Goal: Obtain resource: Obtain resource

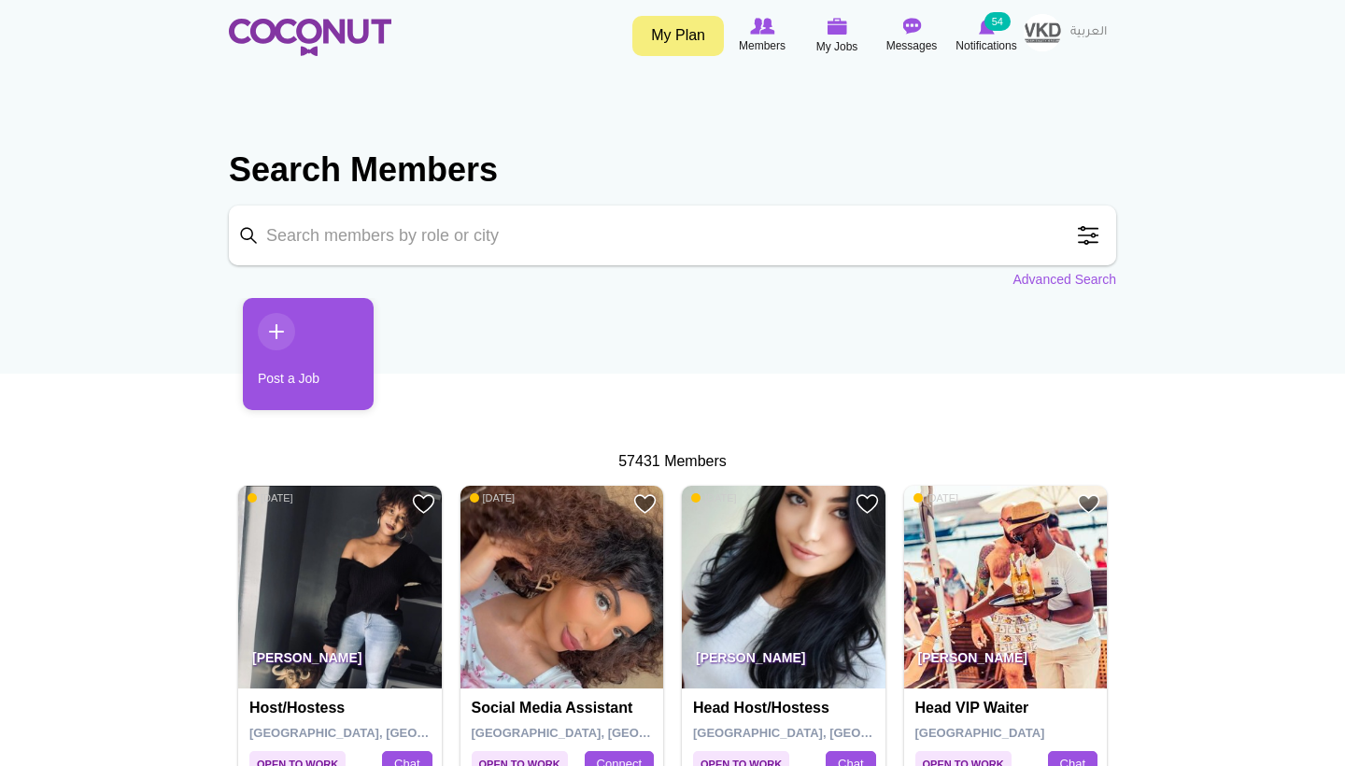
click at [327, 30] on img at bounding box center [310, 37] width 162 height 37
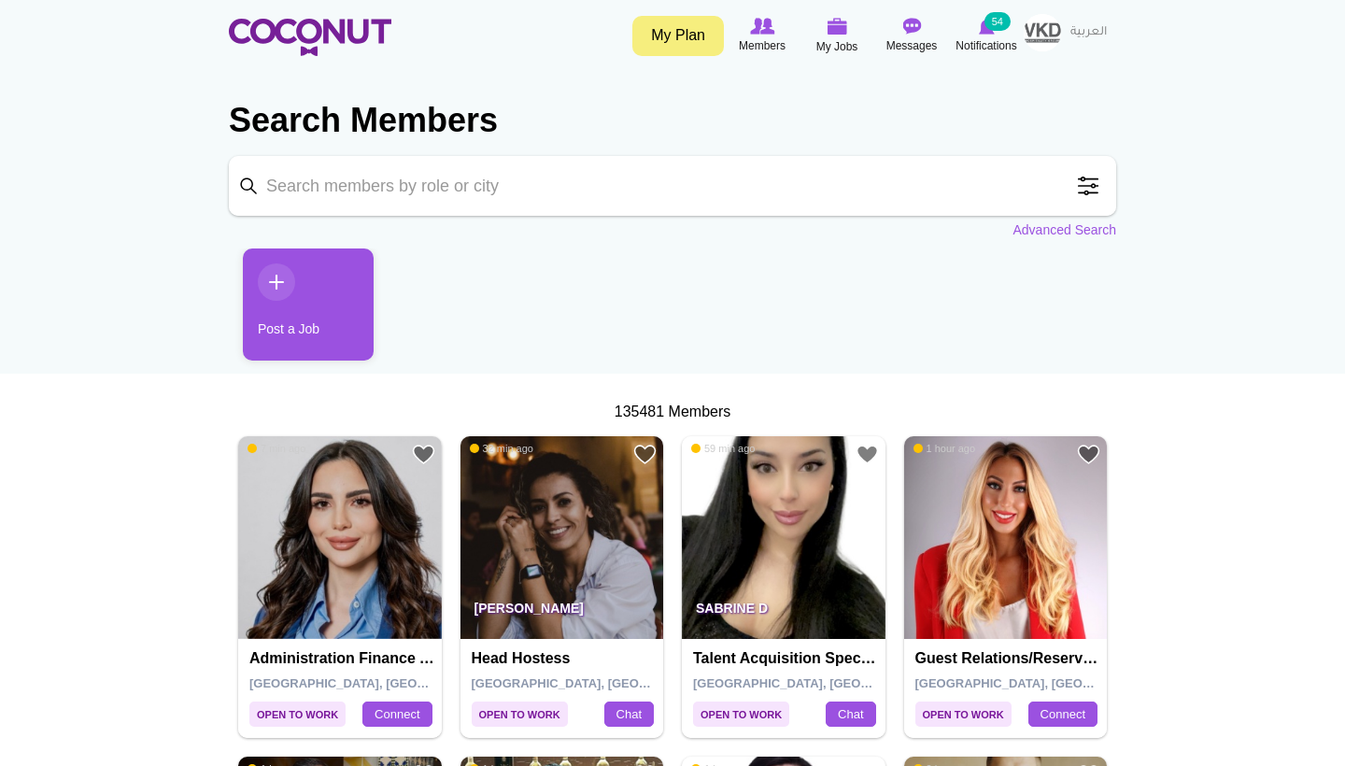
click at [586, 191] on input "Keyword" at bounding box center [672, 186] width 887 height 60
type input "w"
click at [1087, 186] on span at bounding box center [1087, 185] width 37 height 37
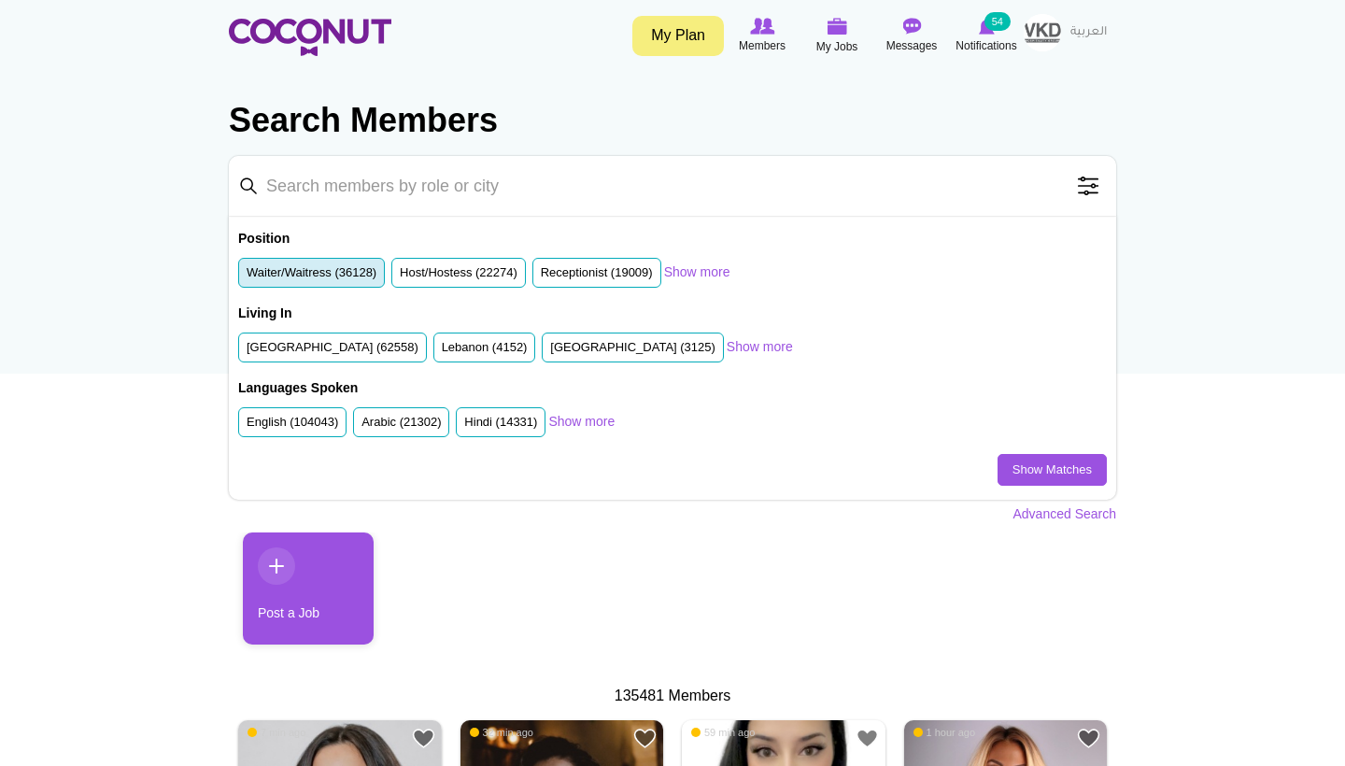
click at [307, 275] on label "Waiter/Waitress (36128)" at bounding box center [312, 273] width 130 height 18
click at [247, 276] on input "Waiter/Waitress (36128)" at bounding box center [247, 276] width 0 height 0
click at [515, 267] on label "Host/Hostess (22274)" at bounding box center [459, 273] width 118 height 18
click at [400, 276] on input "Host/Hostess (22274)" at bounding box center [400, 276] width 0 height 0
click at [1017, 450] on div "Languages Spoken English (104043) Arabic (21302) Hindi (14331) French (13418) R…" at bounding box center [672, 416] width 868 height 75
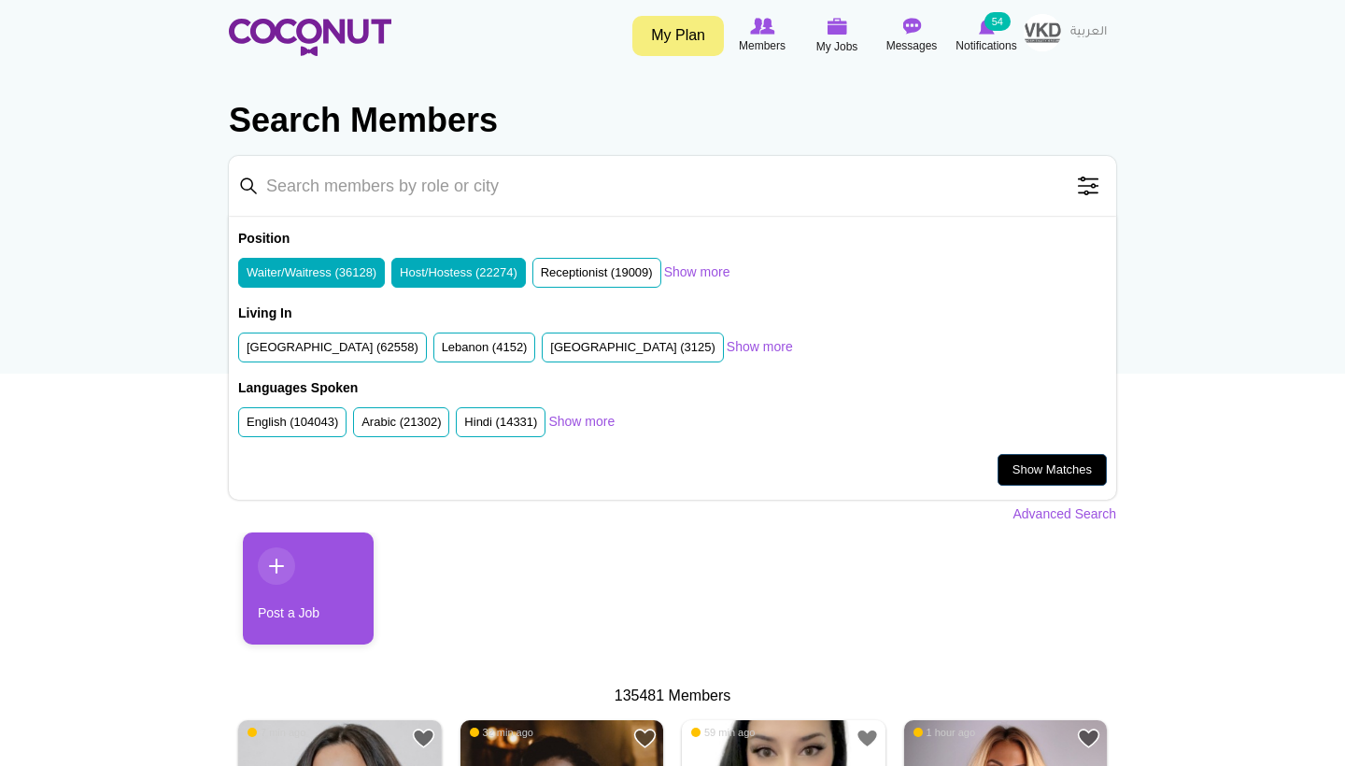
click at [1022, 464] on link "Show Matches" at bounding box center [1051, 470] width 109 height 32
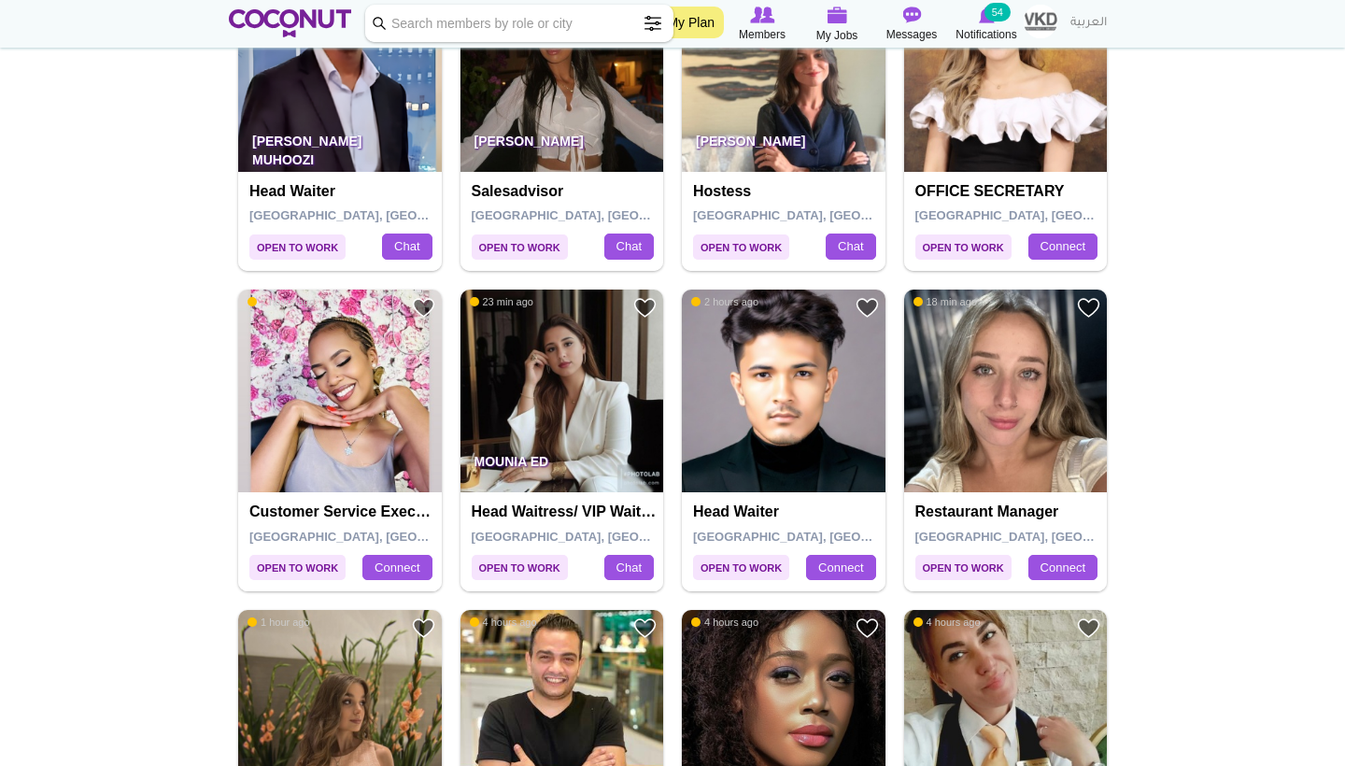
scroll to position [847, 0]
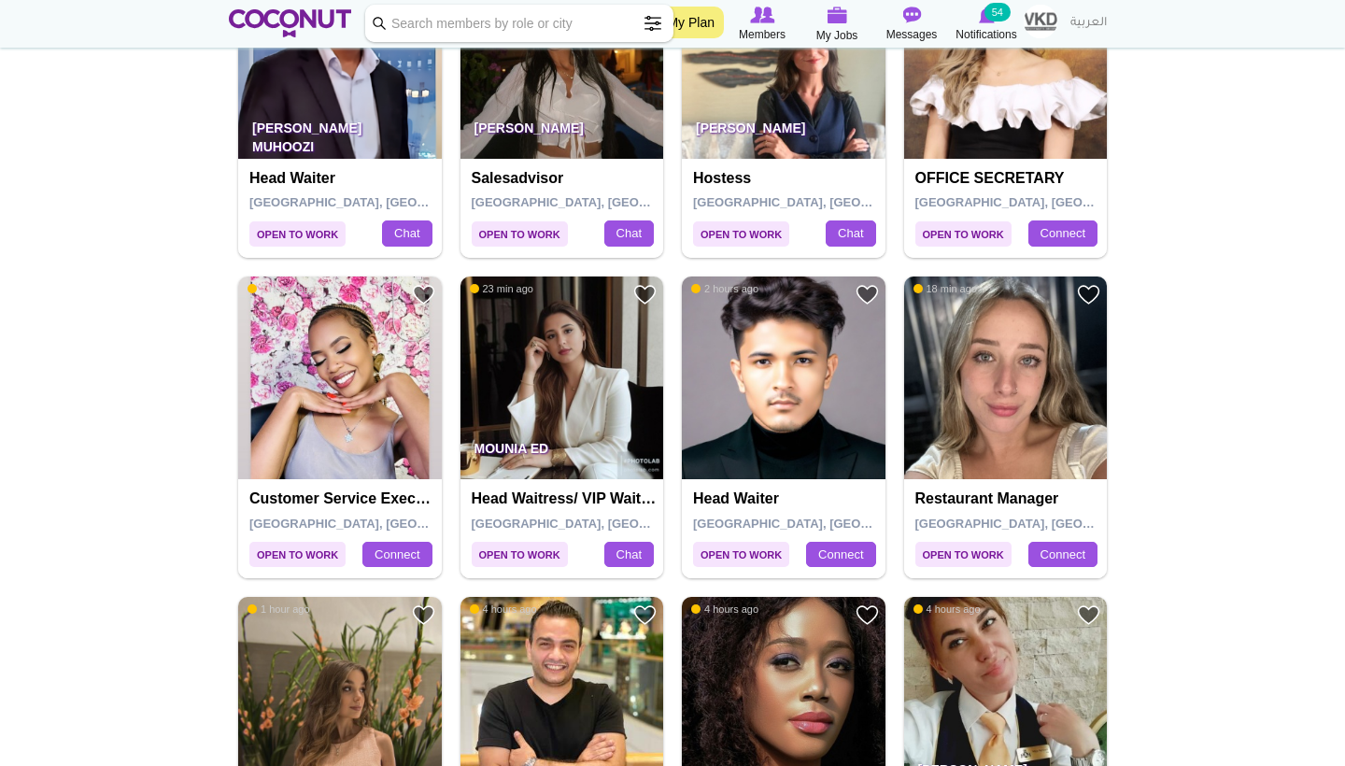
click at [572, 392] on img at bounding box center [562, 378] width 204 height 204
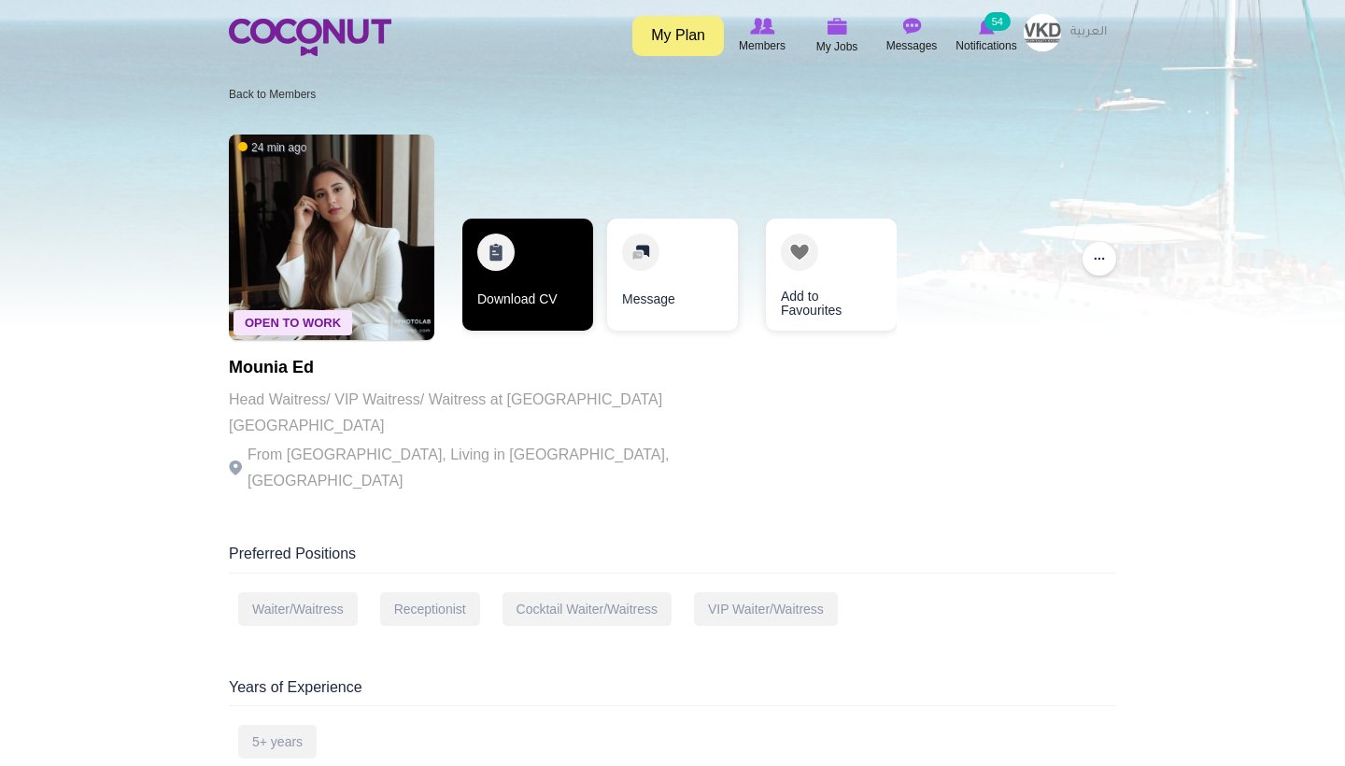
click at [566, 304] on link "Download CV" at bounding box center [527, 275] width 131 height 112
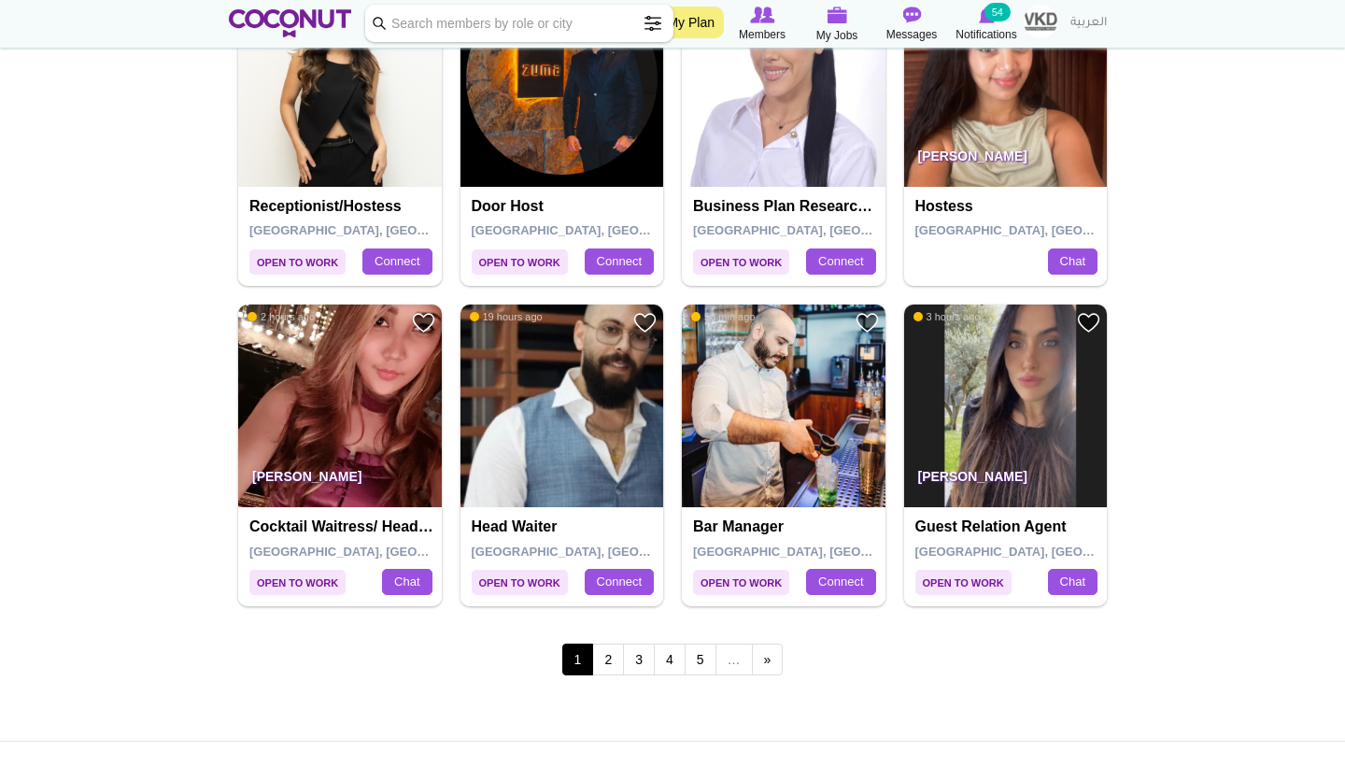
scroll to position [3065, 0]
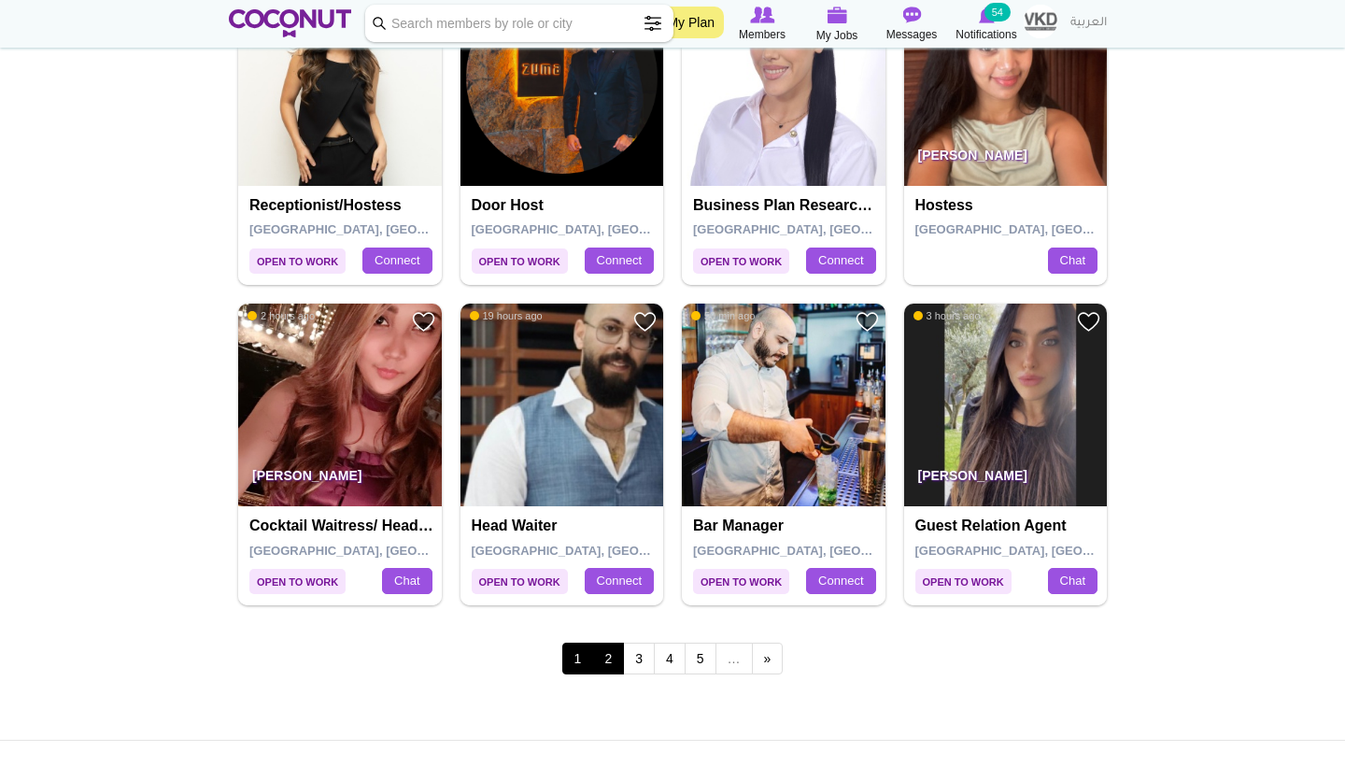
click at [606, 642] on link "2" at bounding box center [608, 658] width 32 height 32
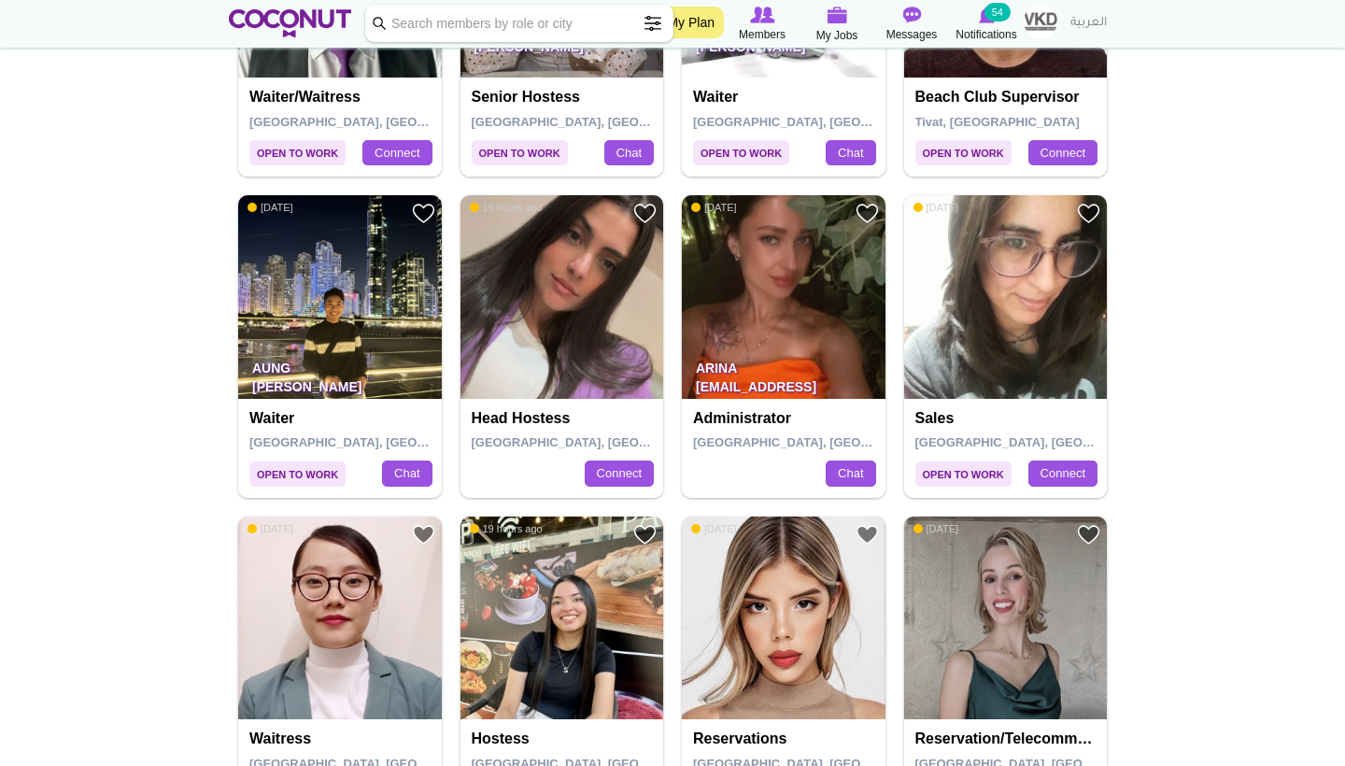
scroll to position [1260, 0]
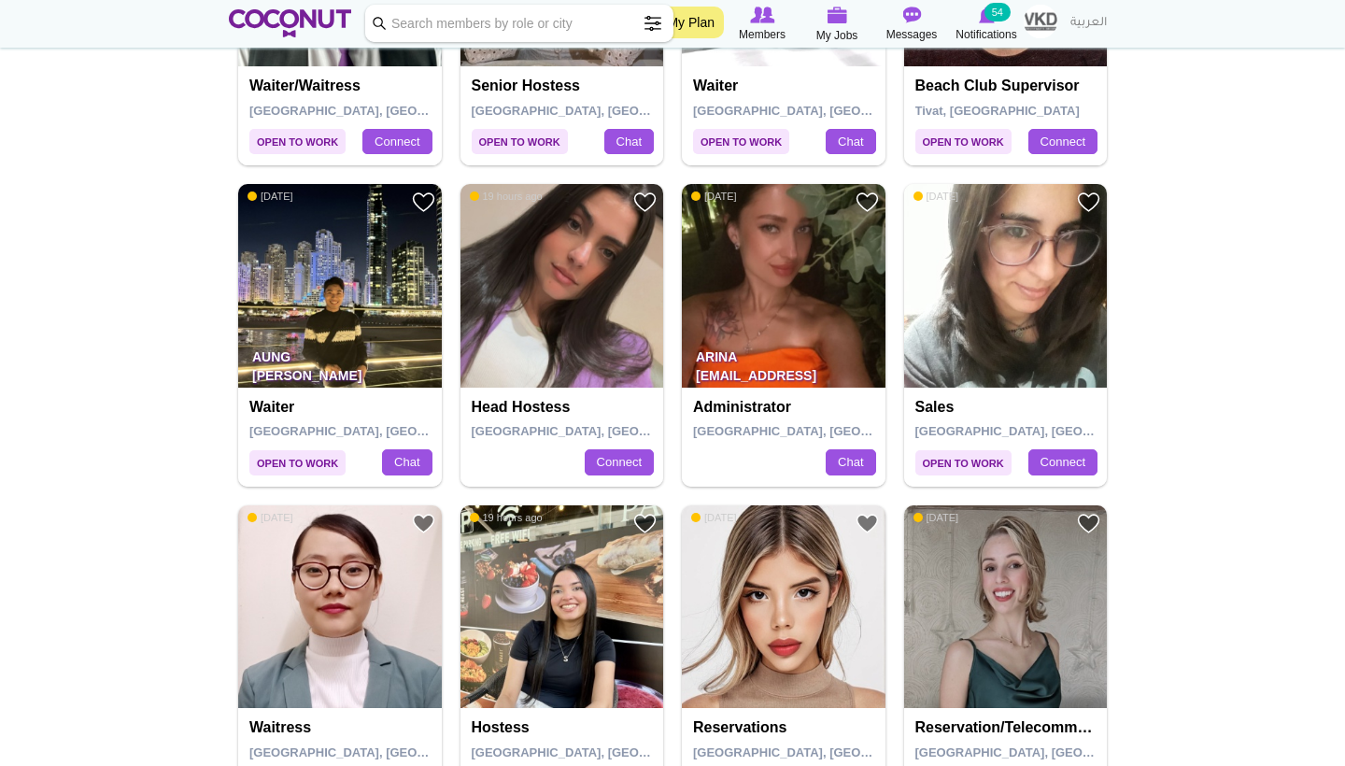
click at [596, 299] on img at bounding box center [562, 286] width 204 height 204
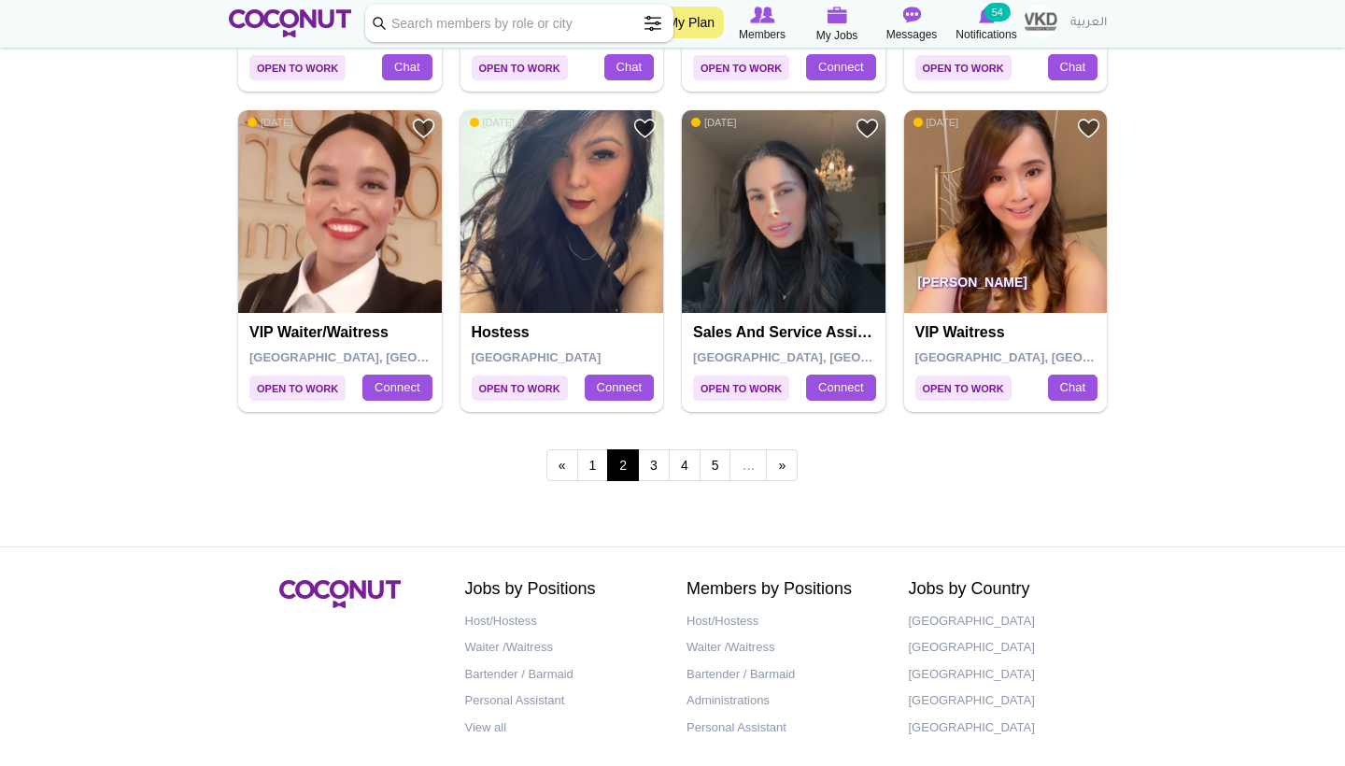
scroll to position [3265, 0]
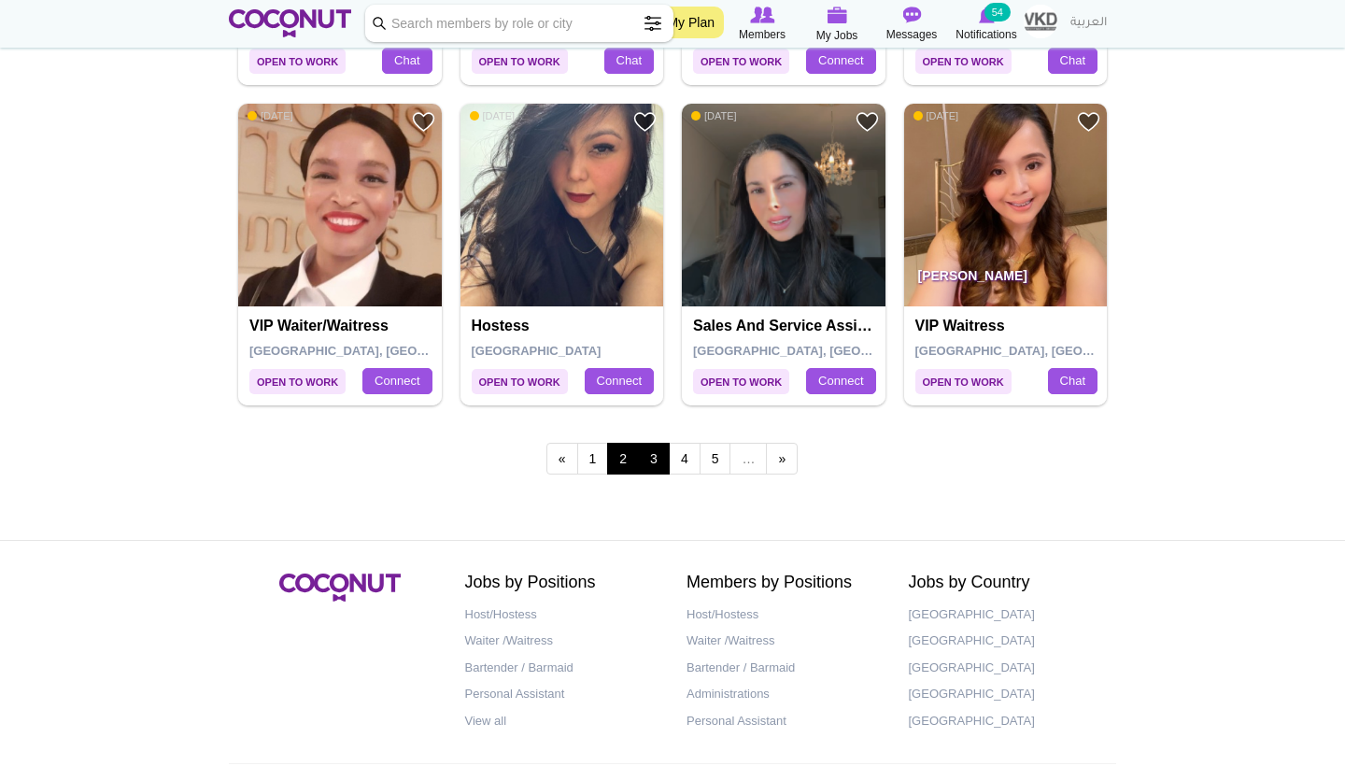
click at [651, 449] on link "3" at bounding box center [654, 459] width 32 height 32
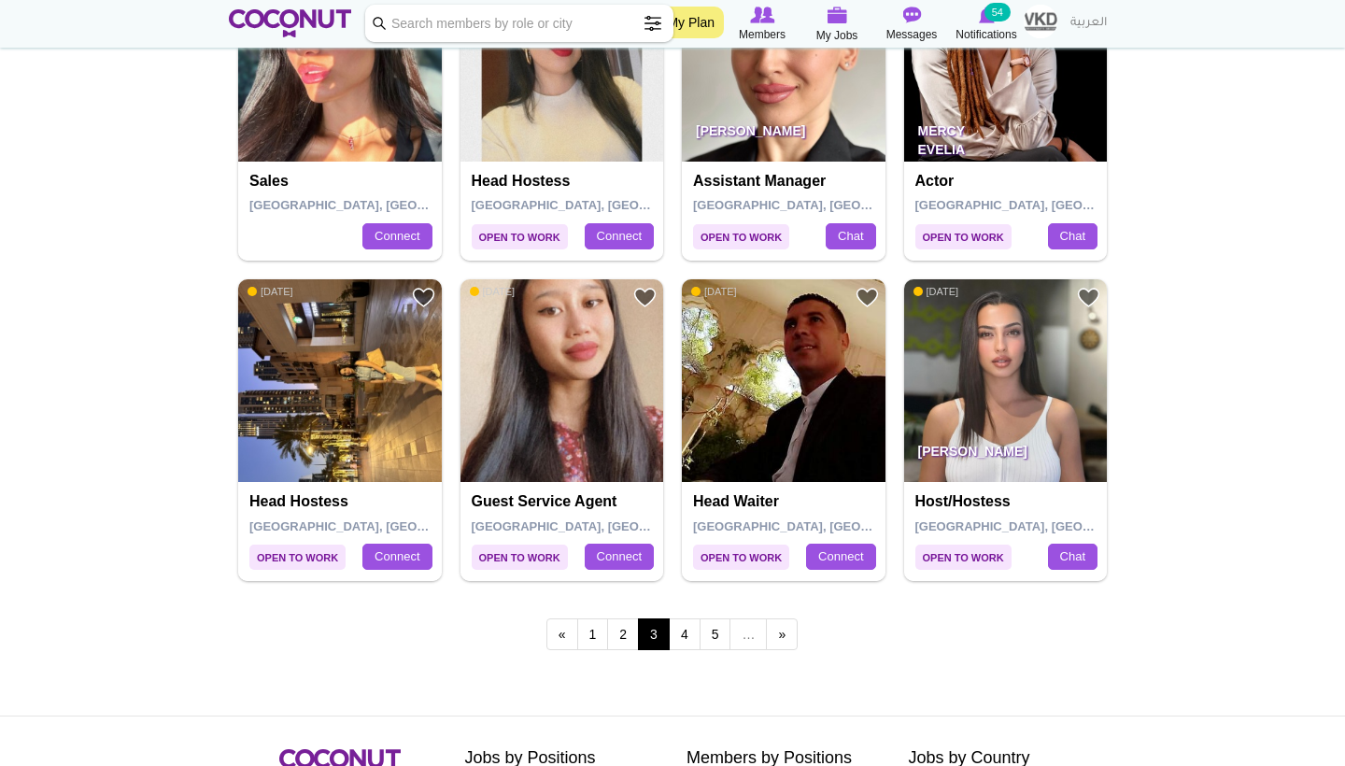
scroll to position [3093, 0]
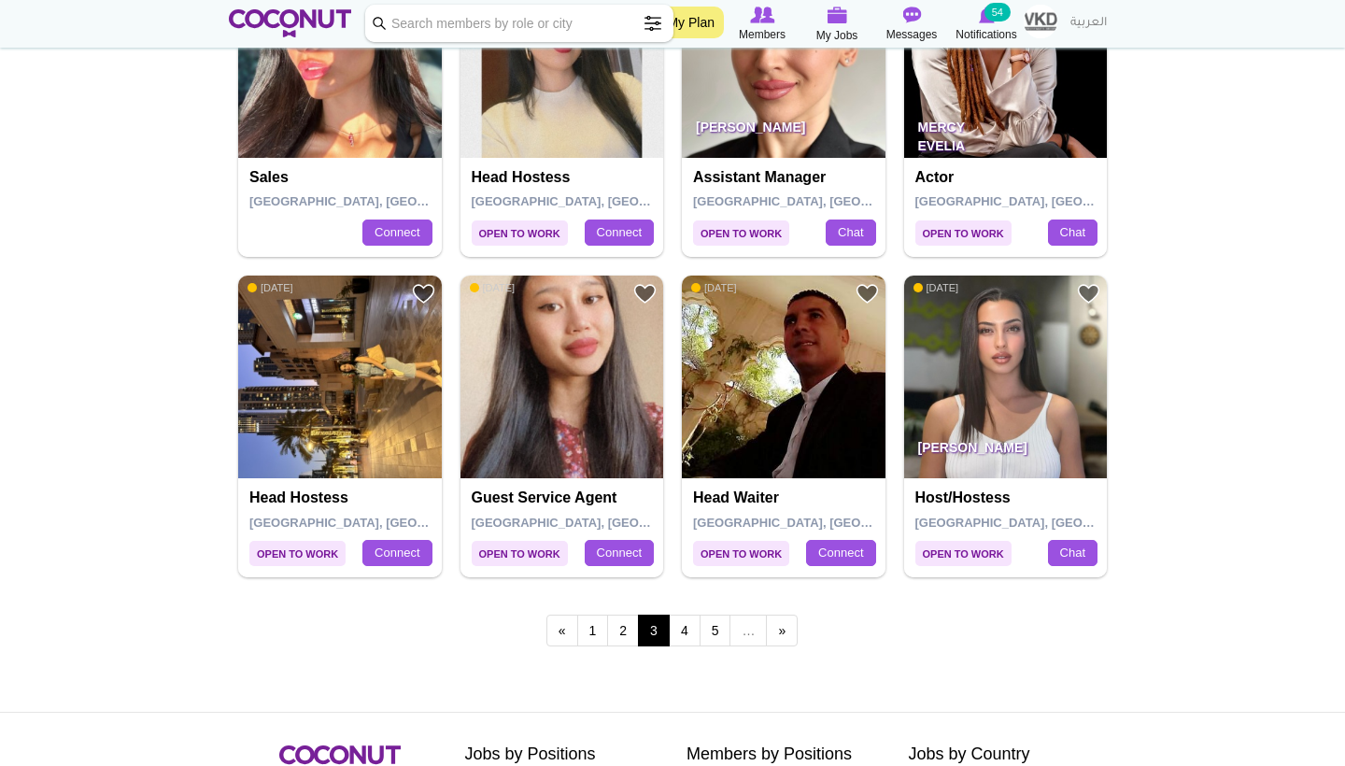
click at [995, 368] on img at bounding box center [1006, 377] width 204 height 204
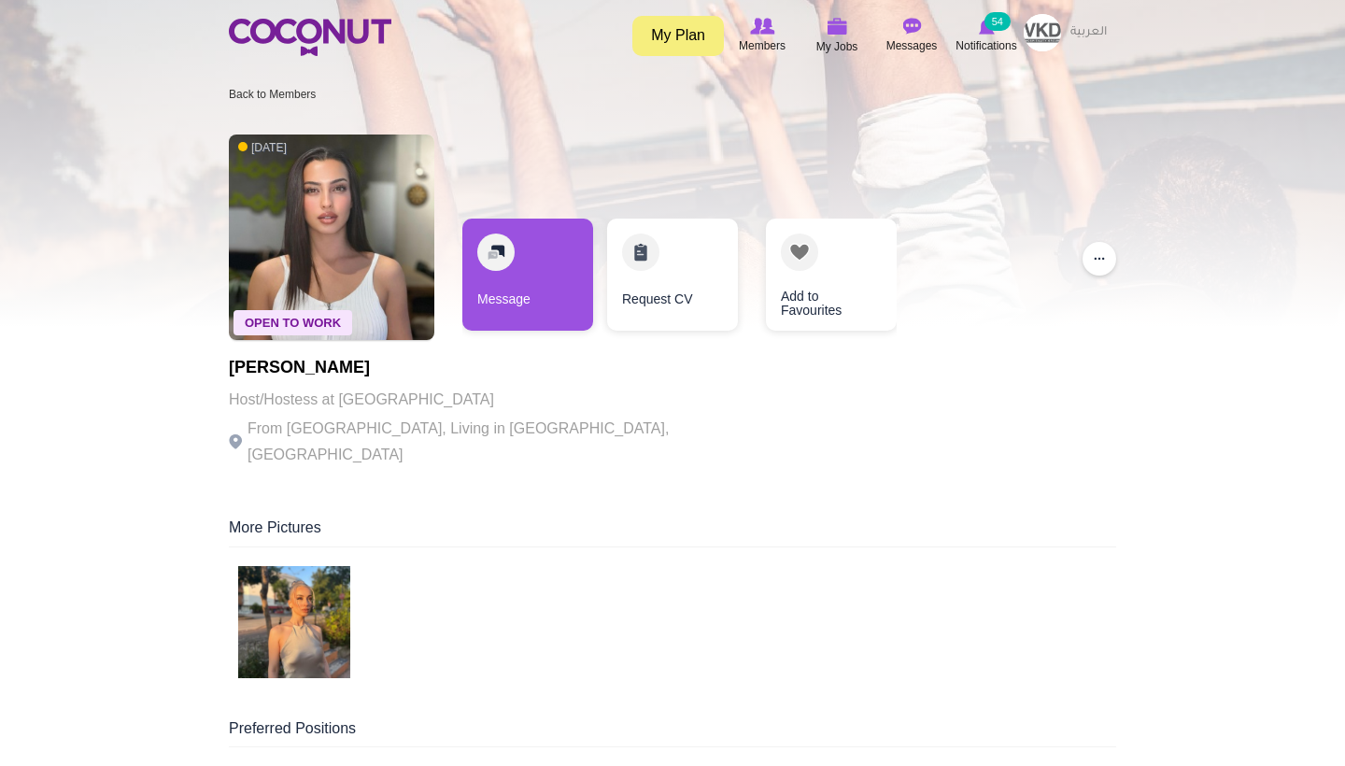
click at [311, 587] on img at bounding box center [294, 622] width 112 height 112
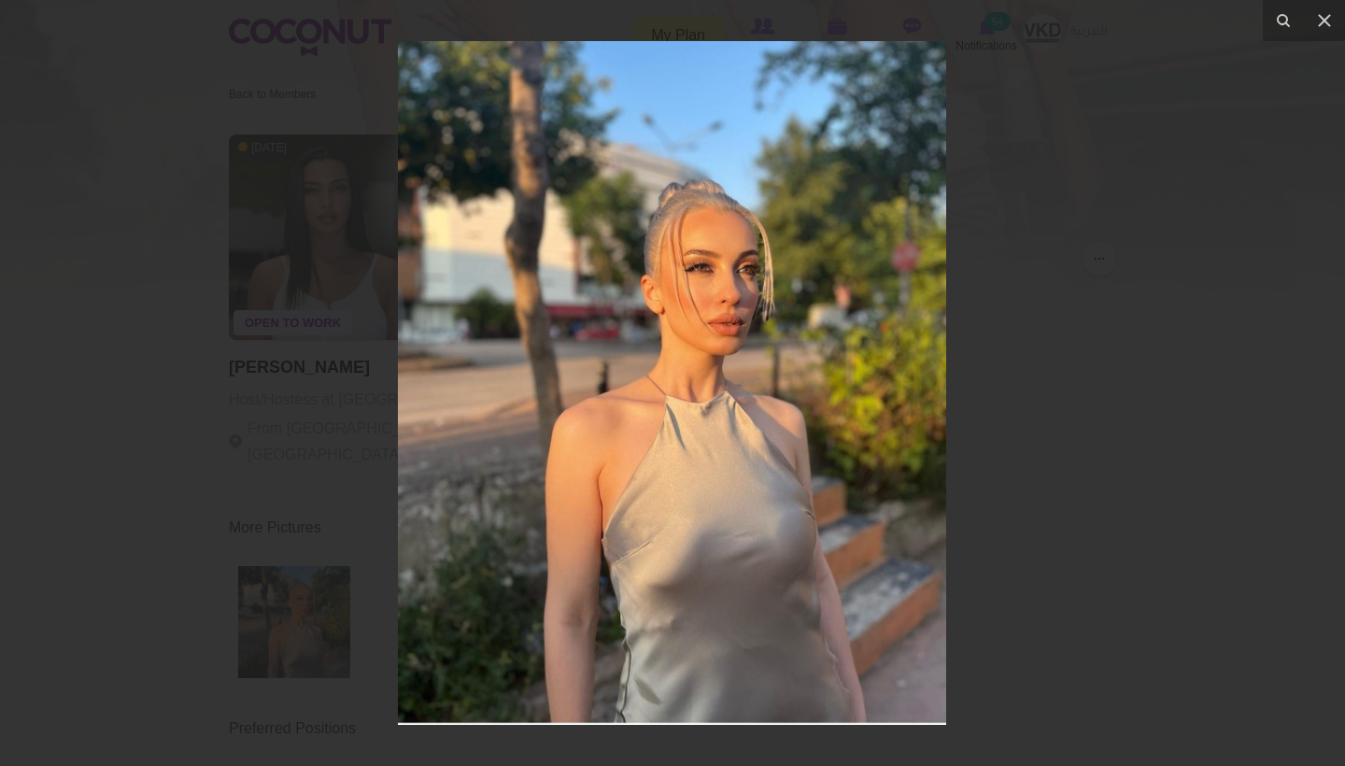
click at [1080, 513] on div at bounding box center [672, 383] width 1345 height 766
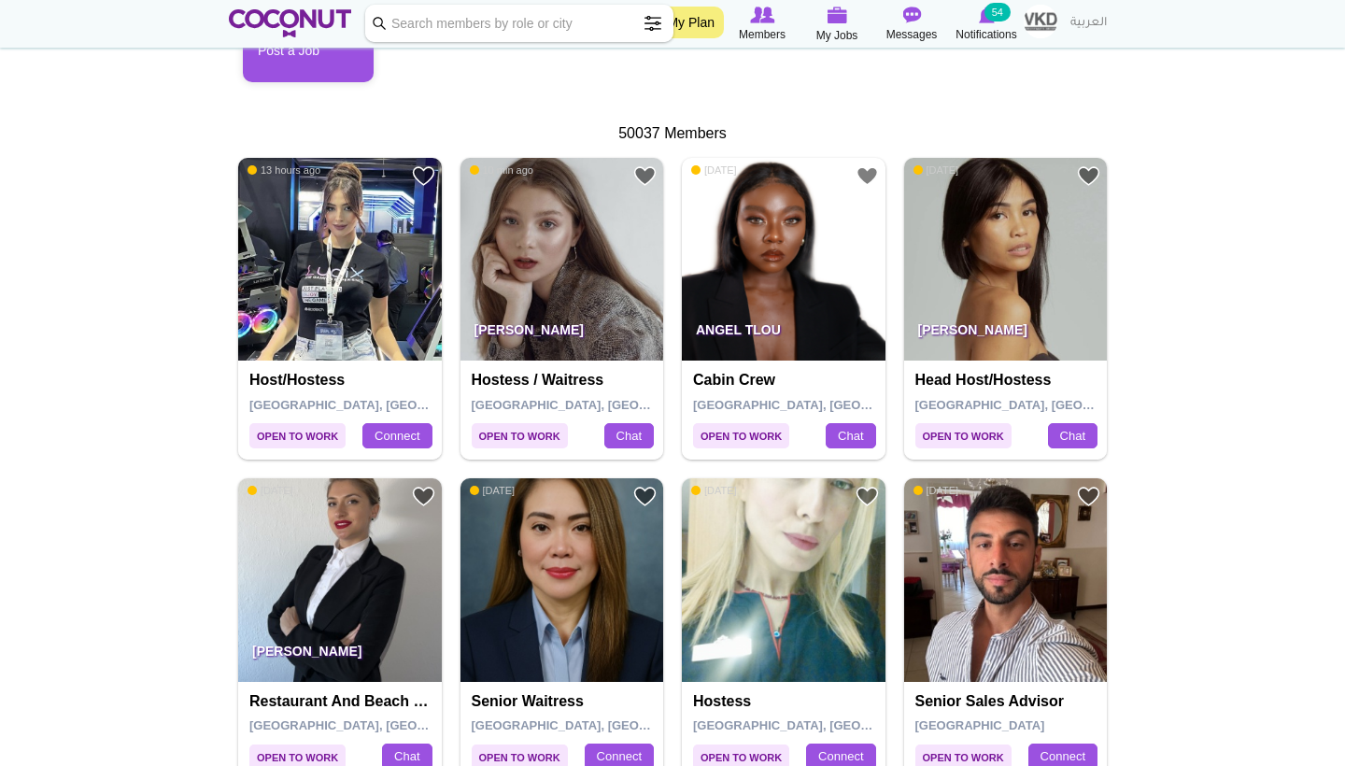
scroll to position [324, 0]
click at [776, 268] on img at bounding box center [784, 260] width 204 height 204
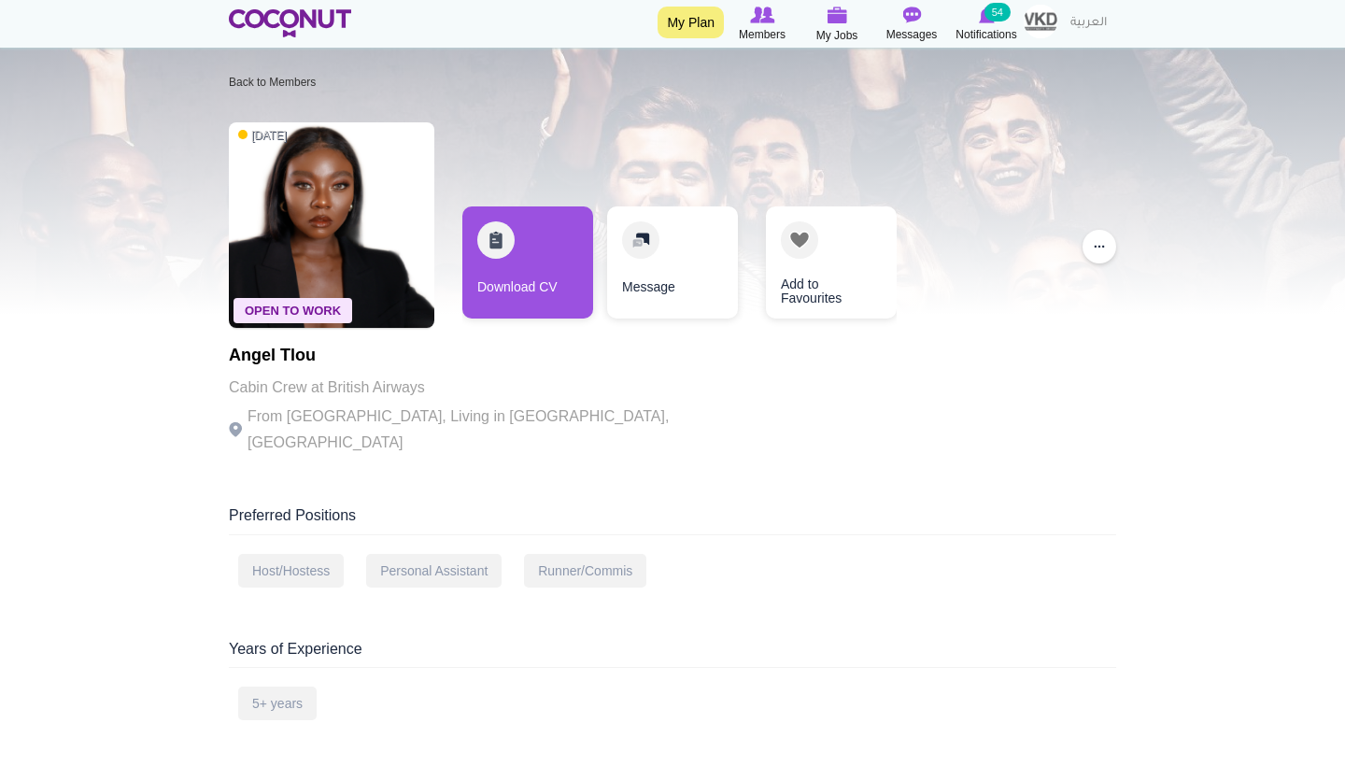
scroll to position [15, 0]
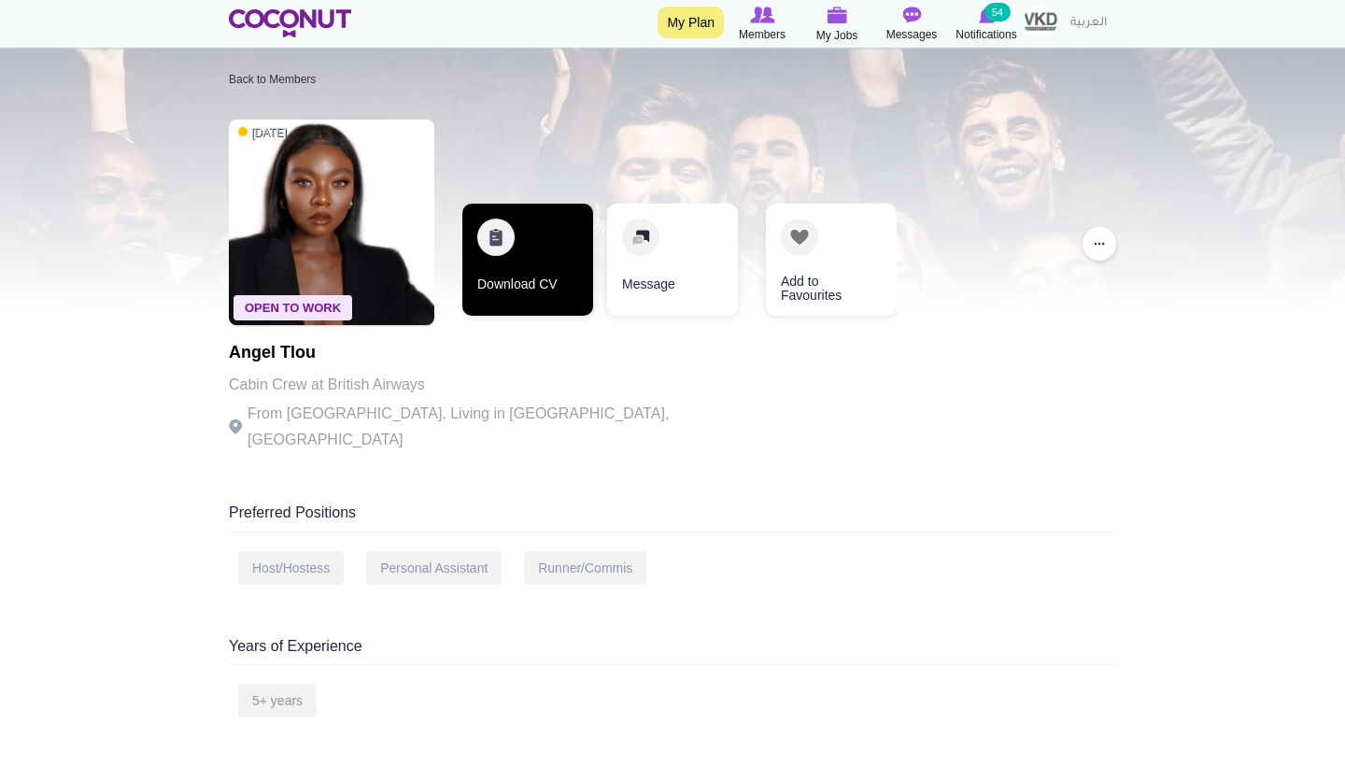
click at [528, 263] on link "Download CV" at bounding box center [527, 260] width 131 height 112
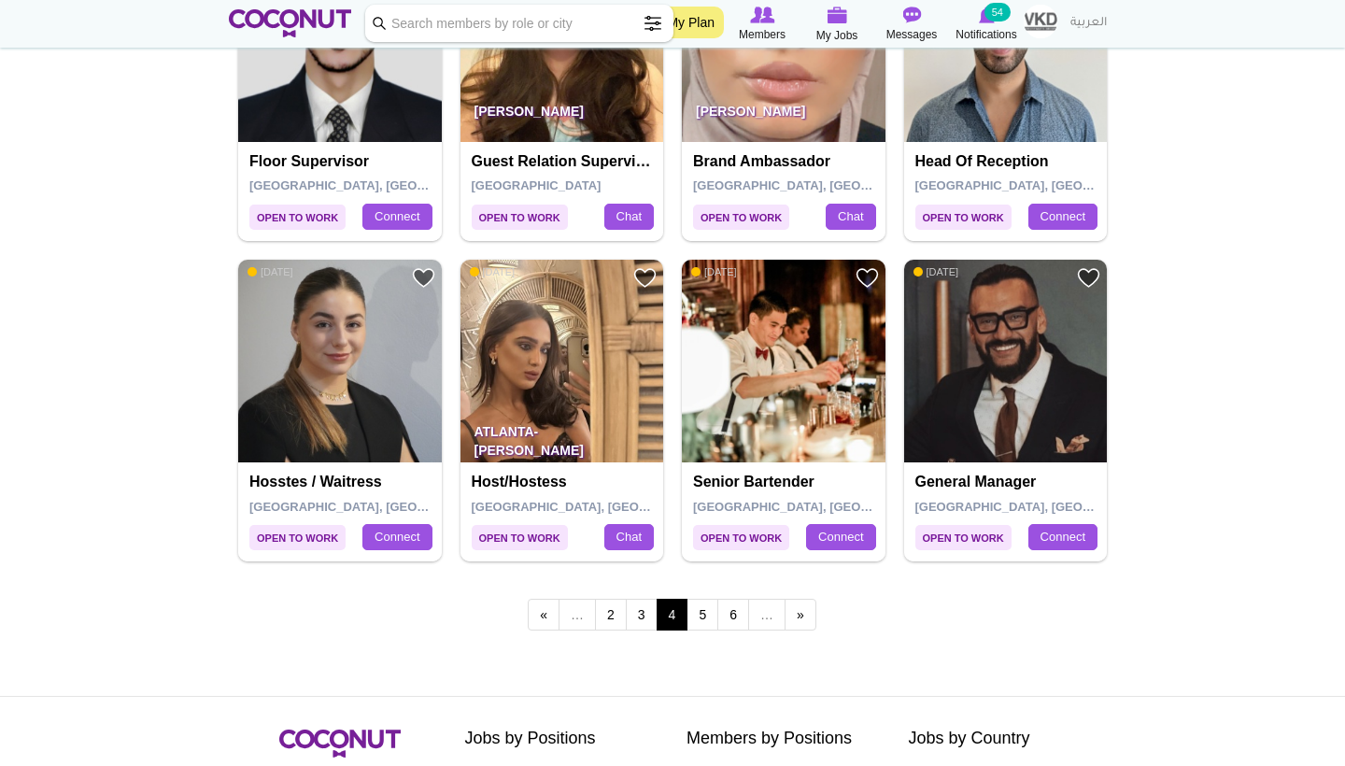
scroll to position [3110, 0]
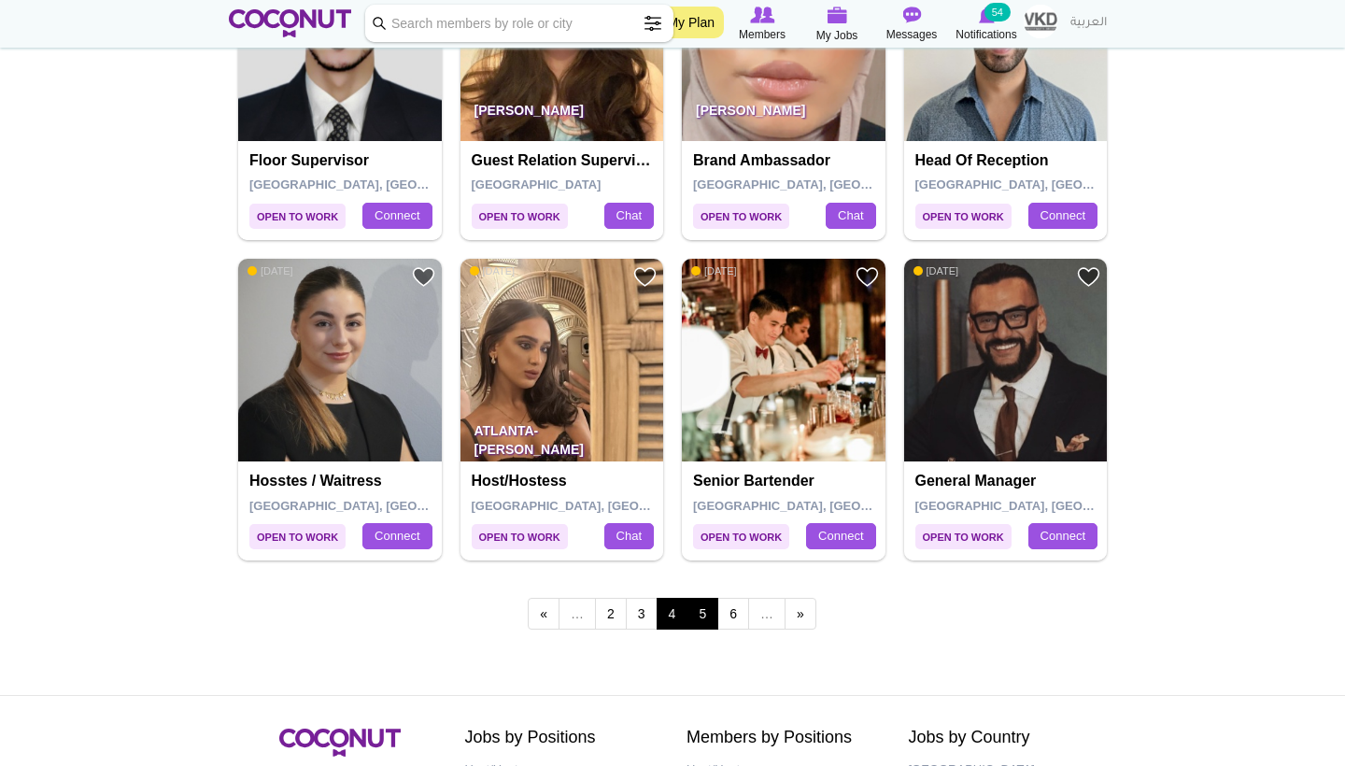
click at [696, 600] on link "5" at bounding box center [702, 614] width 32 height 32
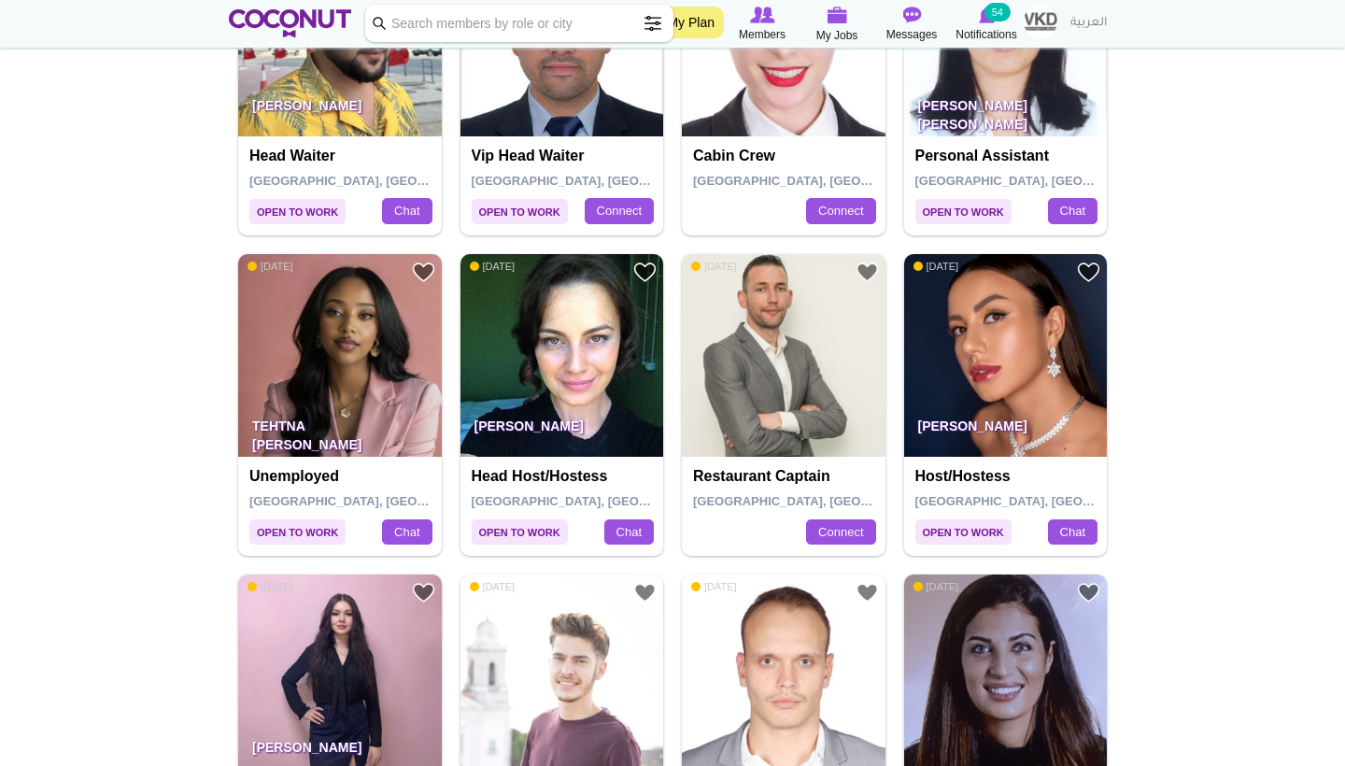
scroll to position [1835, 0]
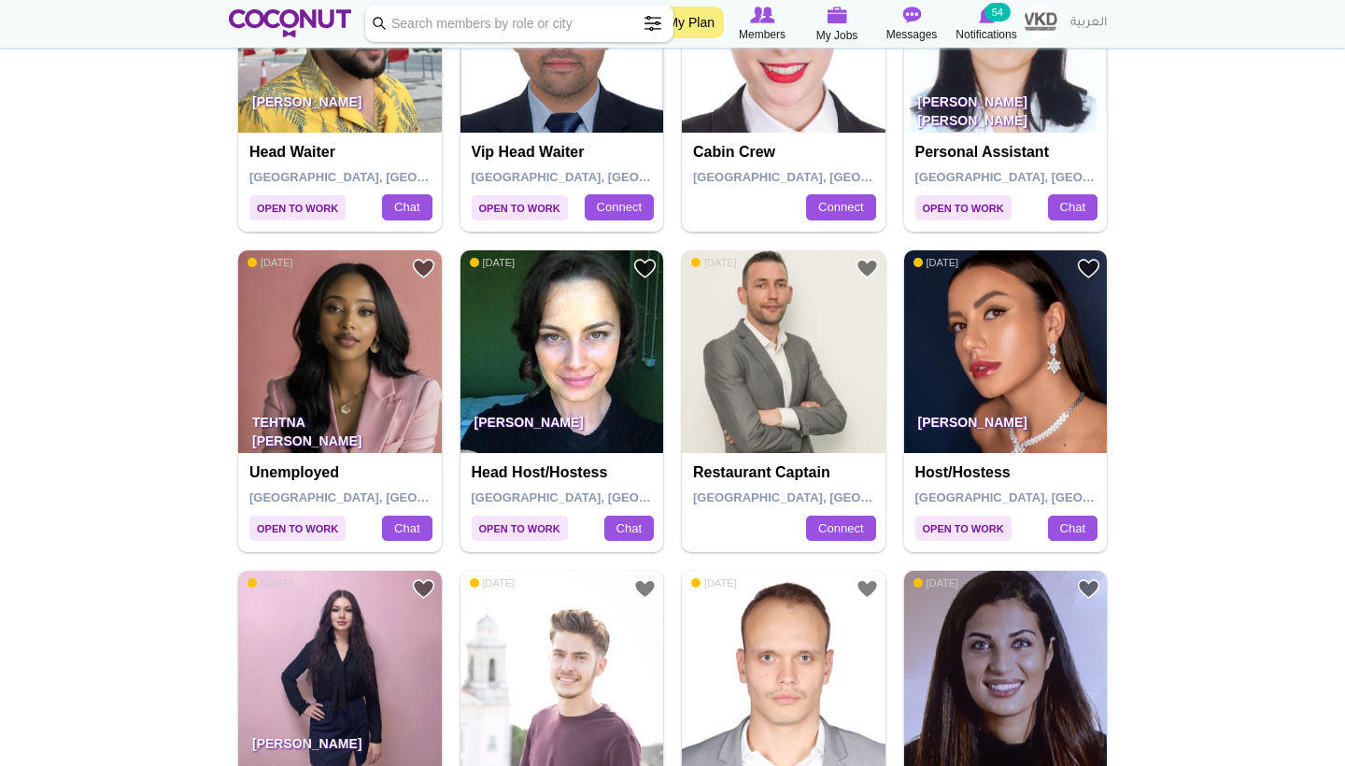
click at [302, 324] on img at bounding box center [340, 352] width 204 height 204
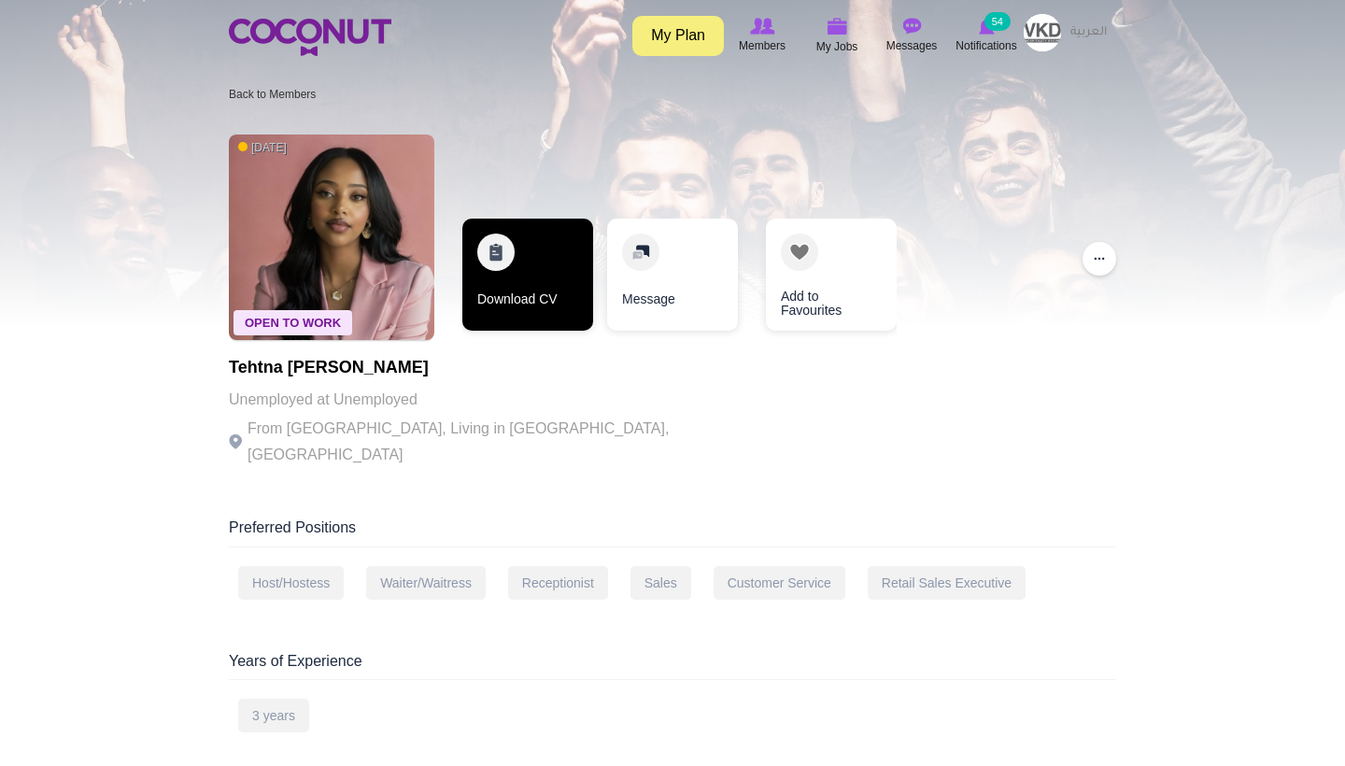
click at [510, 293] on link "Download CV" at bounding box center [527, 275] width 131 height 112
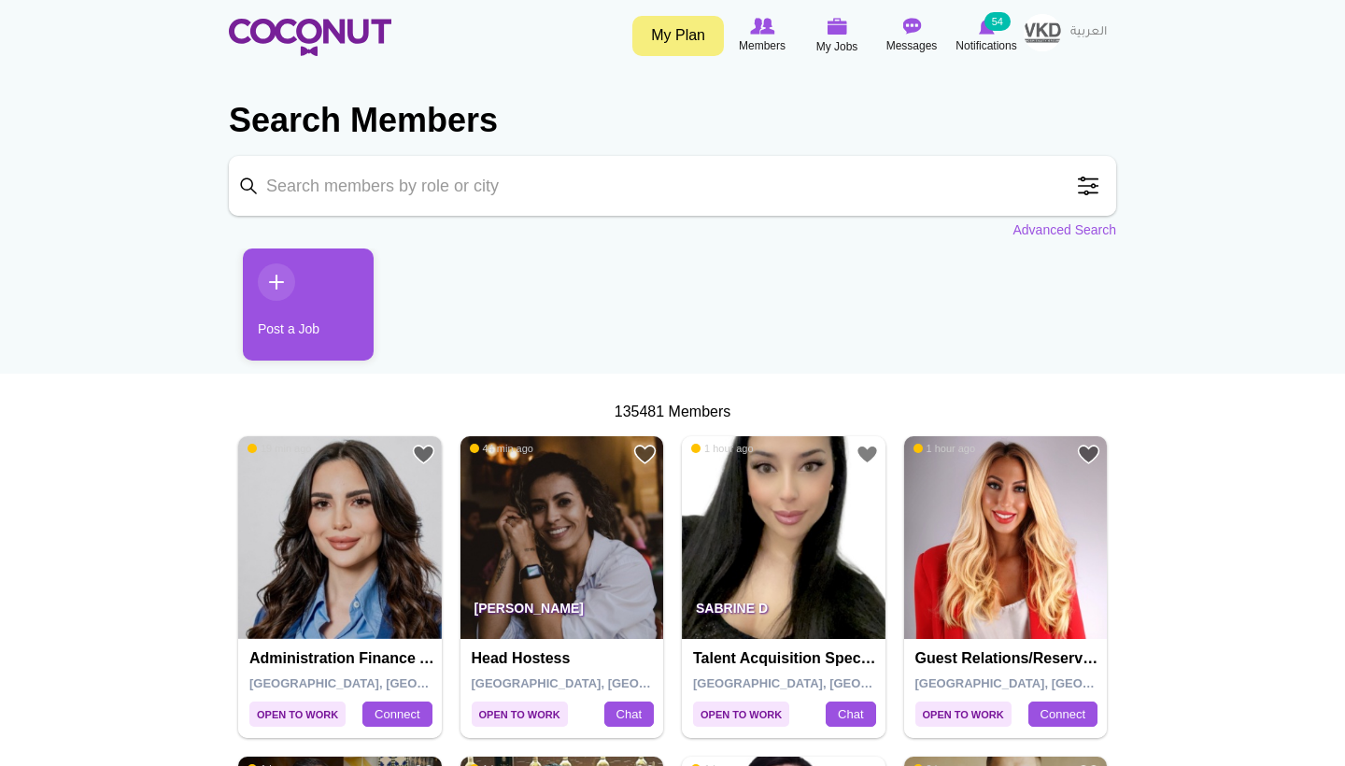
click at [1095, 190] on span at bounding box center [1087, 185] width 37 height 37
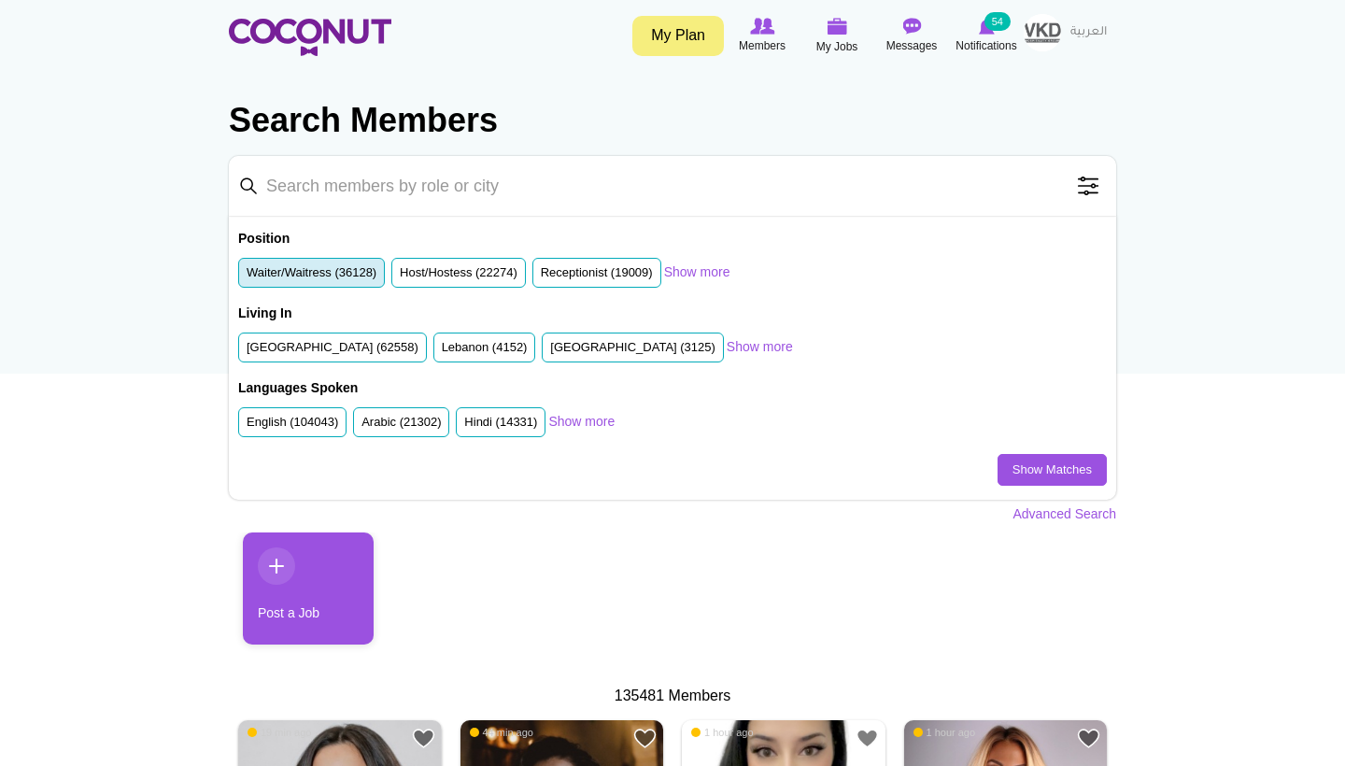
click at [343, 272] on label "Waiter/Waitress (36128)" at bounding box center [312, 273] width 130 height 18
click at [247, 276] on input "Waiter/Waitress (36128)" at bounding box center [247, 276] width 0 height 0
click at [445, 271] on label "Host/Hostess (22274)" at bounding box center [459, 273] width 118 height 18
click at [400, 276] on input "Host/Hostess (22274)" at bounding box center [400, 276] width 0 height 0
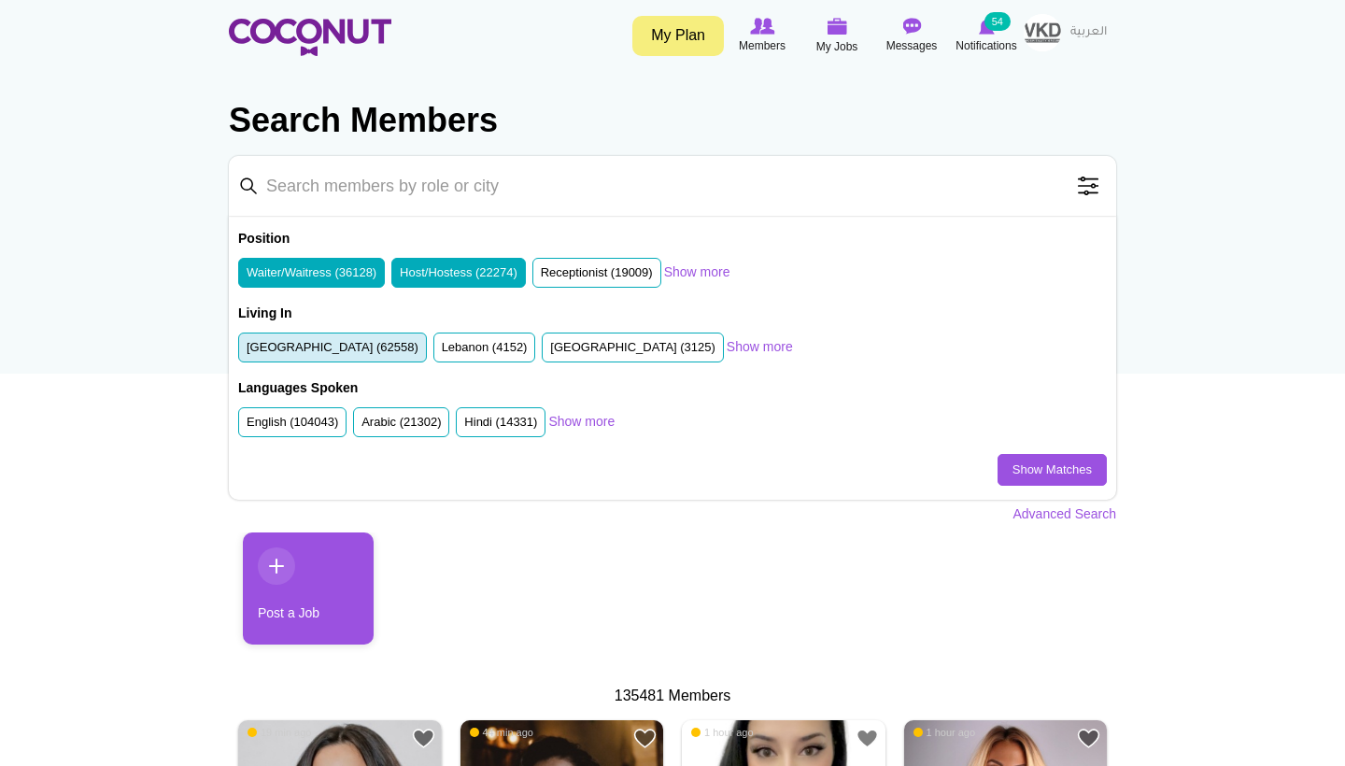
click at [343, 358] on li "United Arab Emirates (62558)" at bounding box center [332, 347] width 189 height 31
click at [381, 349] on label "United Arab Emirates (62558)" at bounding box center [333, 348] width 172 height 18
click at [247, 351] on input "United Arab Emirates (62558)" at bounding box center [247, 351] width 0 height 0
click at [727, 345] on link "Show more" at bounding box center [760, 346] width 66 height 19
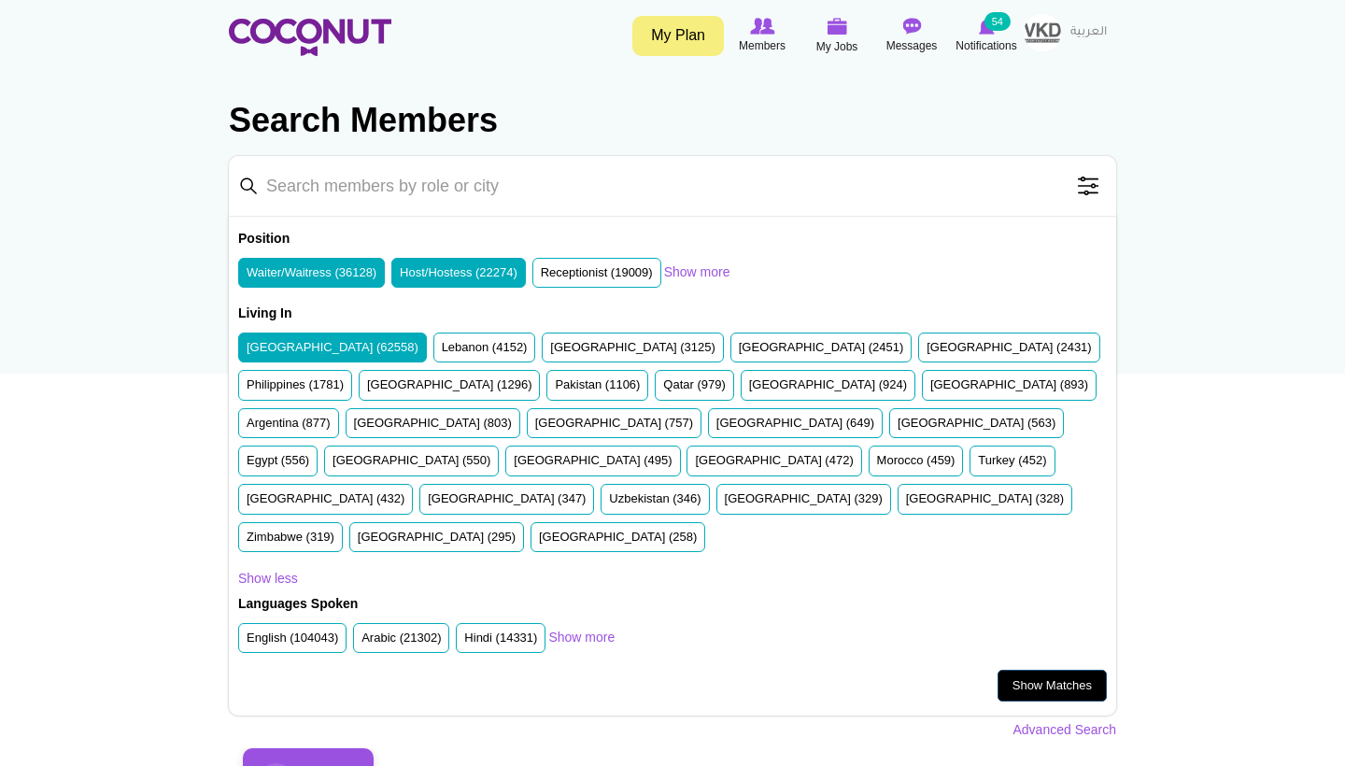
click at [1049, 670] on link "Show Matches" at bounding box center [1051, 686] width 109 height 32
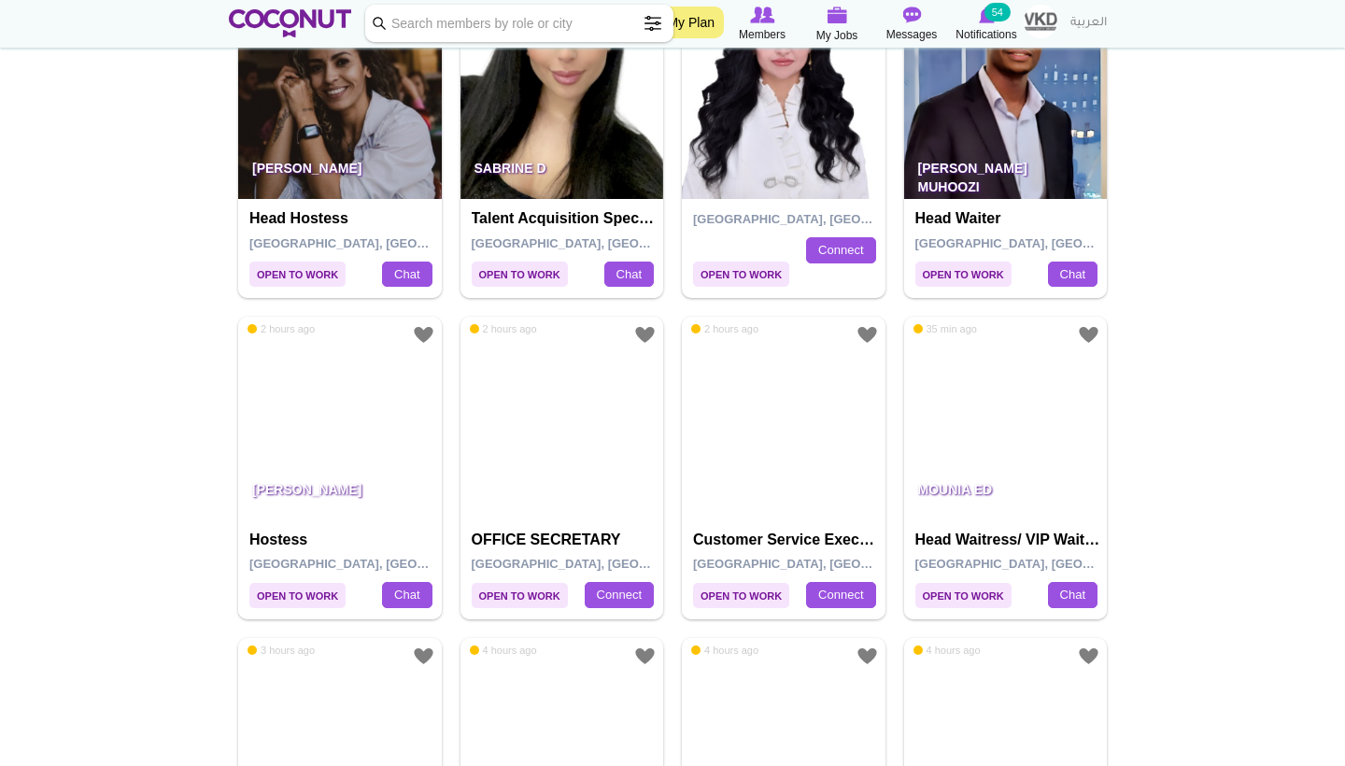
scroll to position [489, 0]
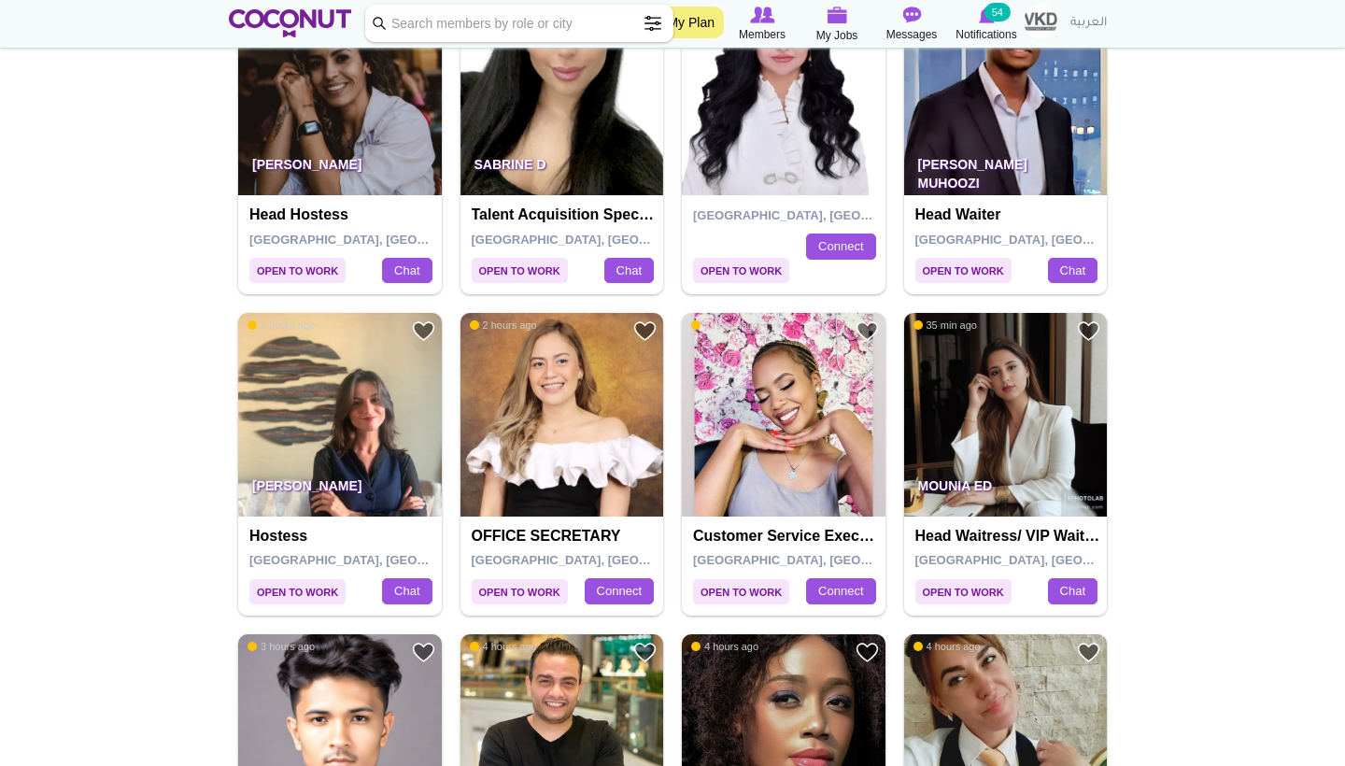
click at [375, 379] on img at bounding box center [340, 415] width 204 height 204
click at [379, 344] on img at bounding box center [340, 415] width 204 height 204
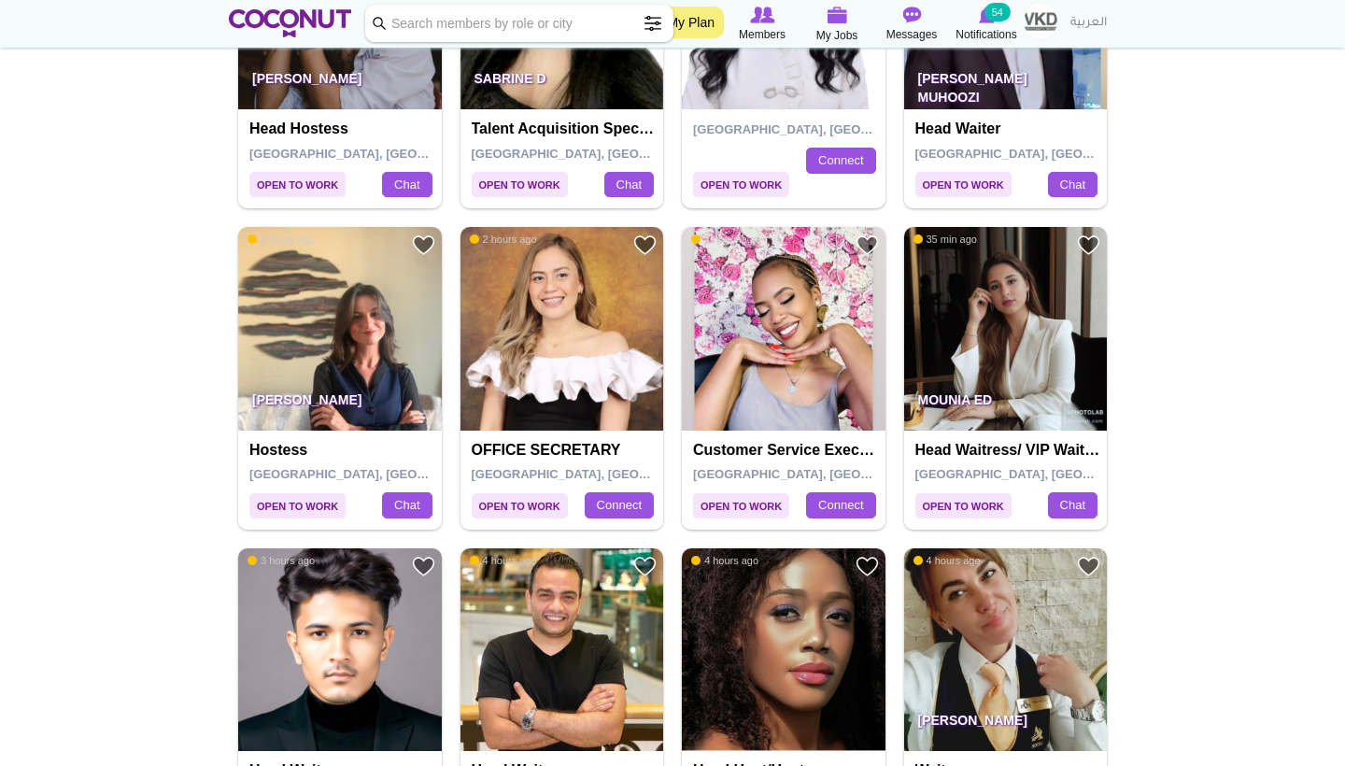
scroll to position [617, 0]
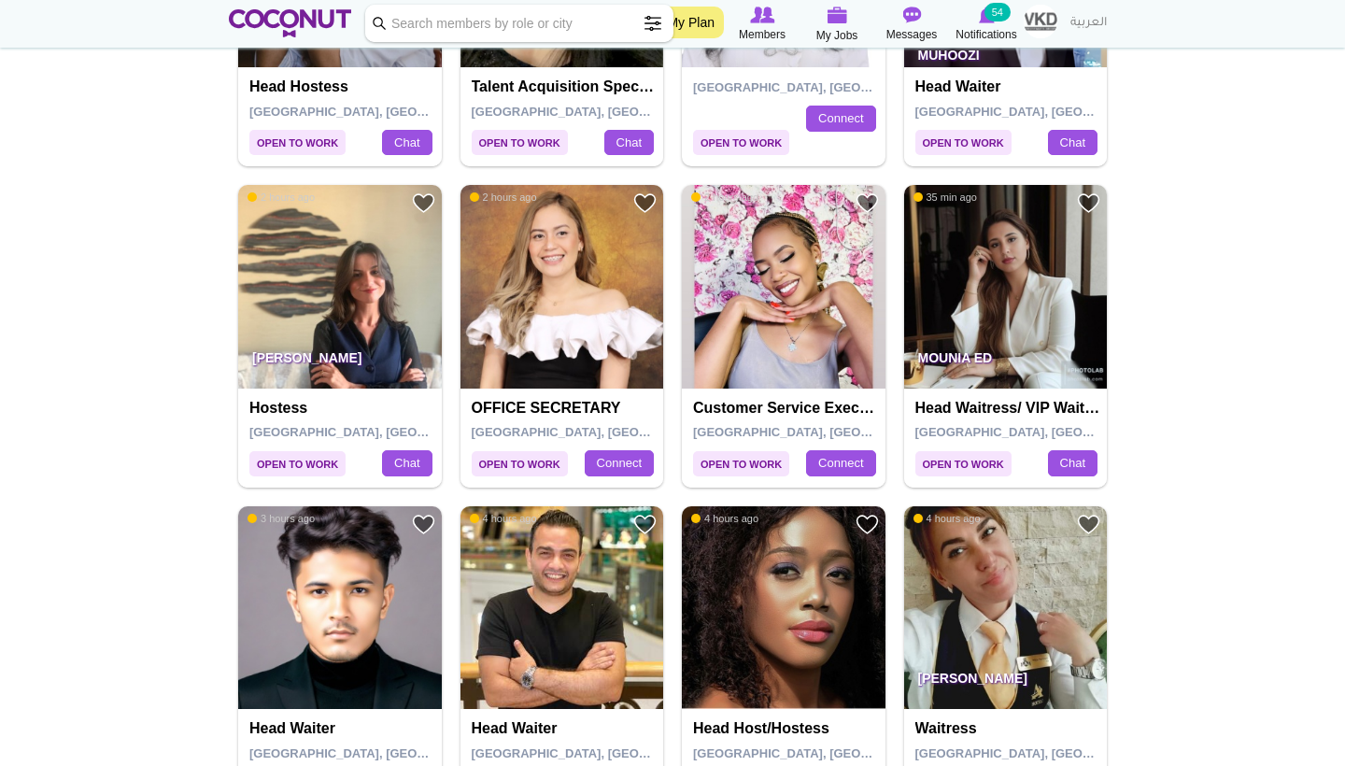
click at [1017, 299] on img at bounding box center [1006, 287] width 204 height 204
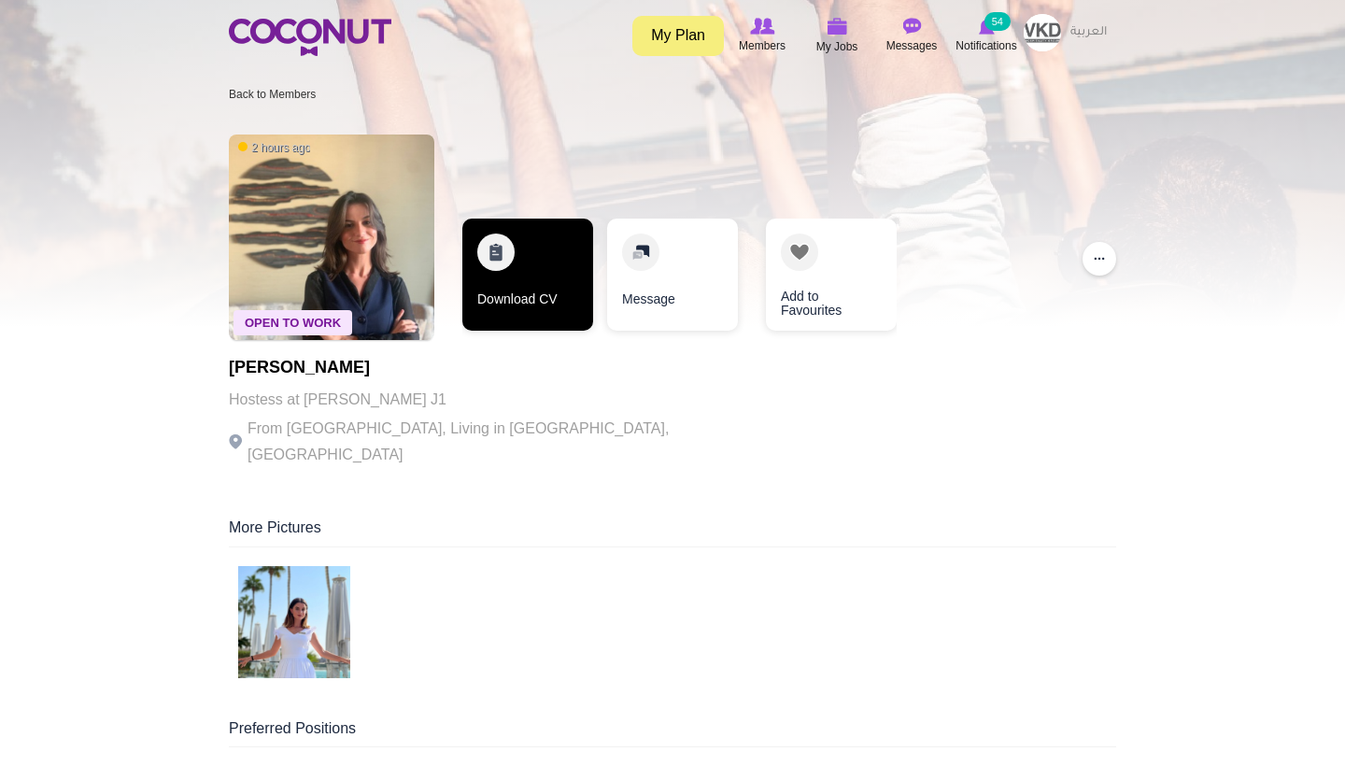
click at [537, 288] on link "Download CV" at bounding box center [527, 275] width 131 height 112
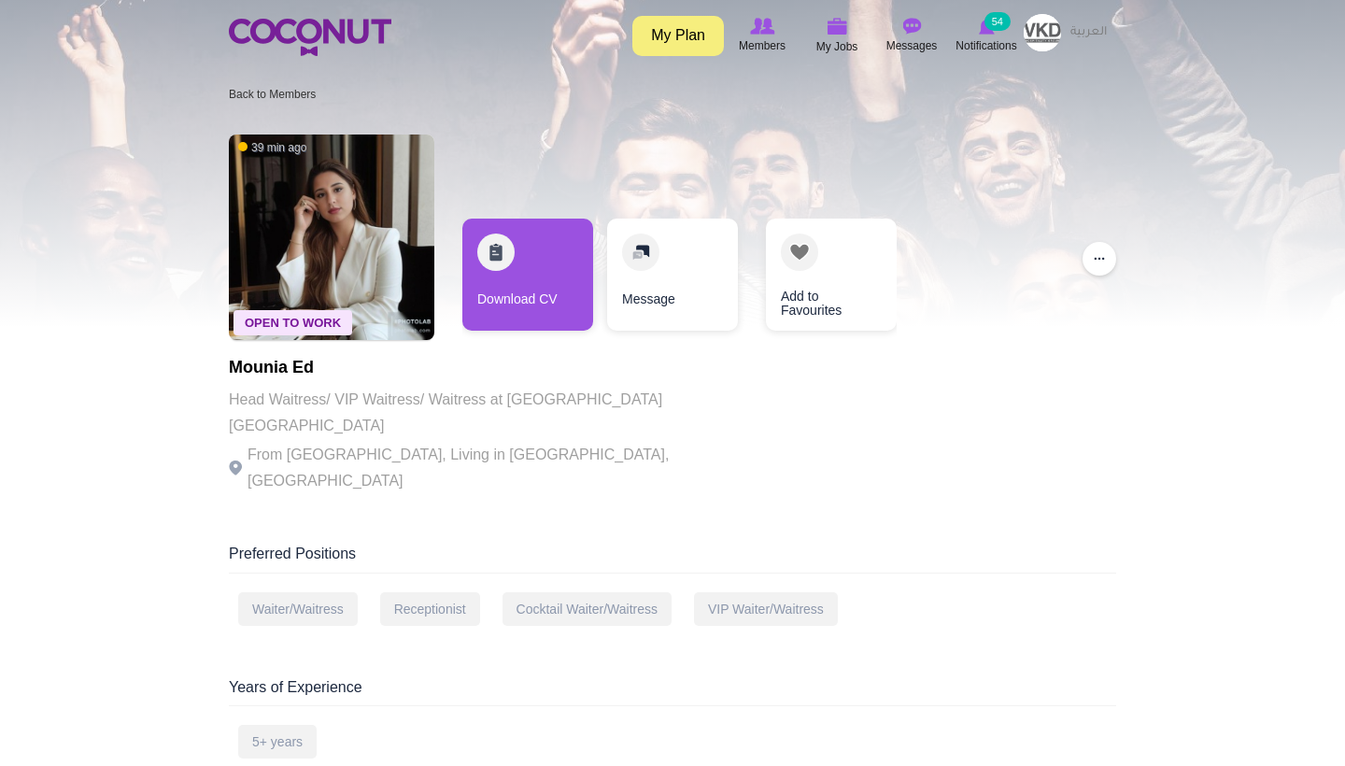
click at [503, 399] on p "Head Waitress/ VIP Waitress/ Waitress at [GEOGRAPHIC_DATA] [GEOGRAPHIC_DATA]" at bounding box center [486, 413] width 514 height 52
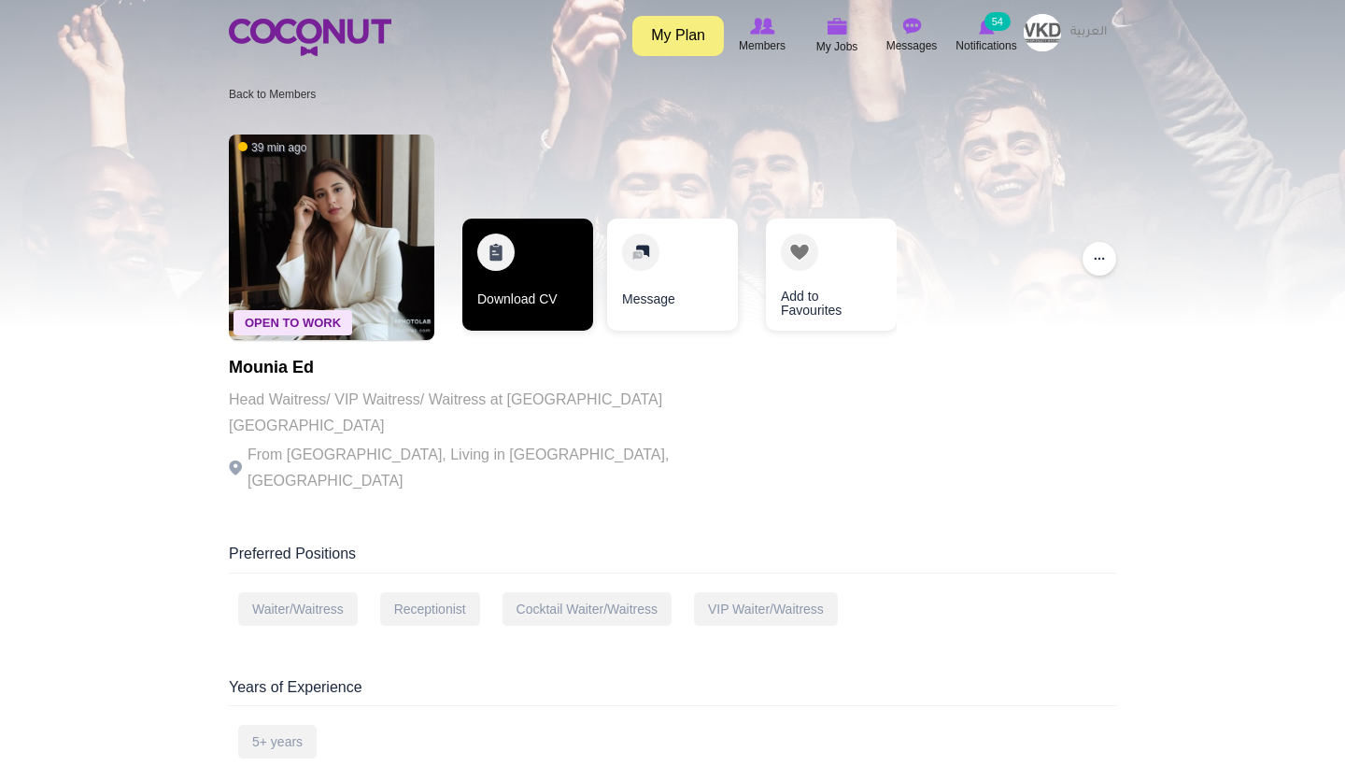
click at [539, 321] on link "Download CV" at bounding box center [527, 275] width 131 height 112
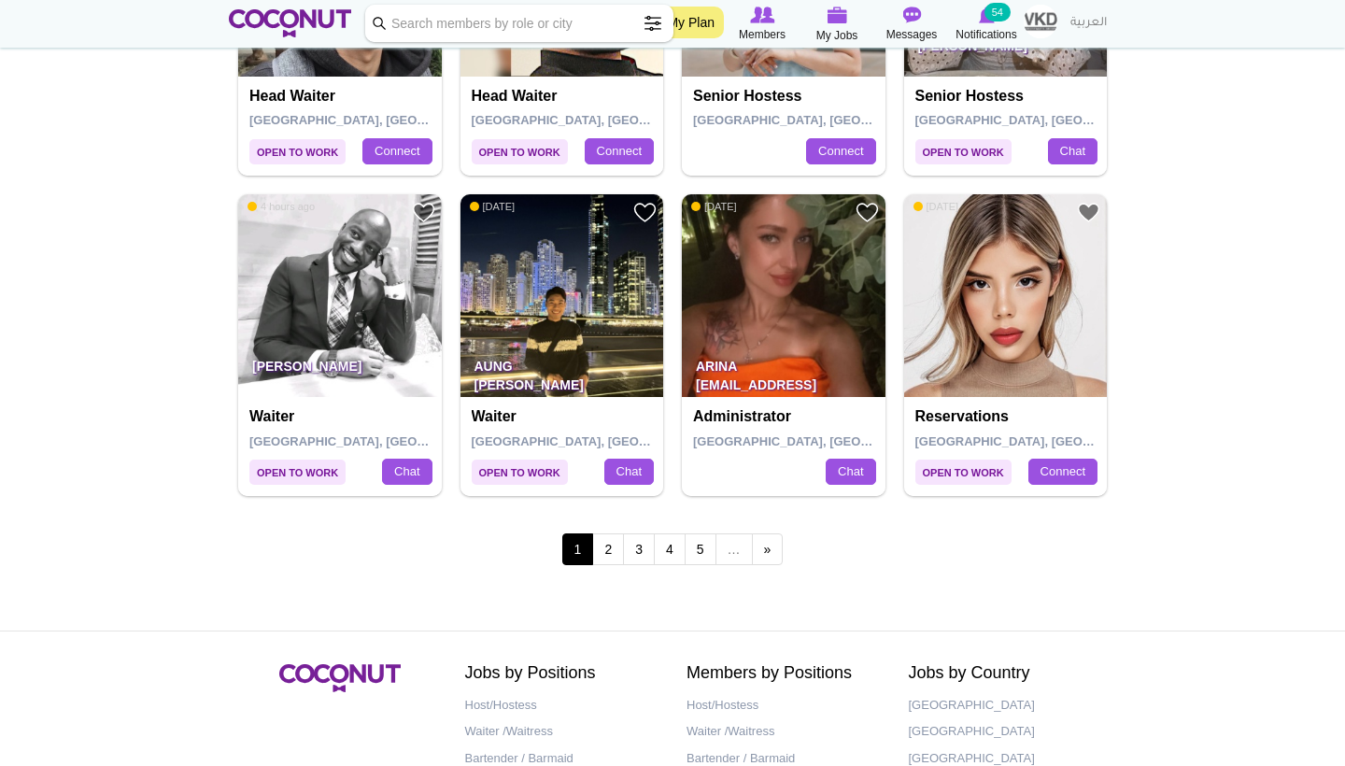
scroll to position [3176, 0]
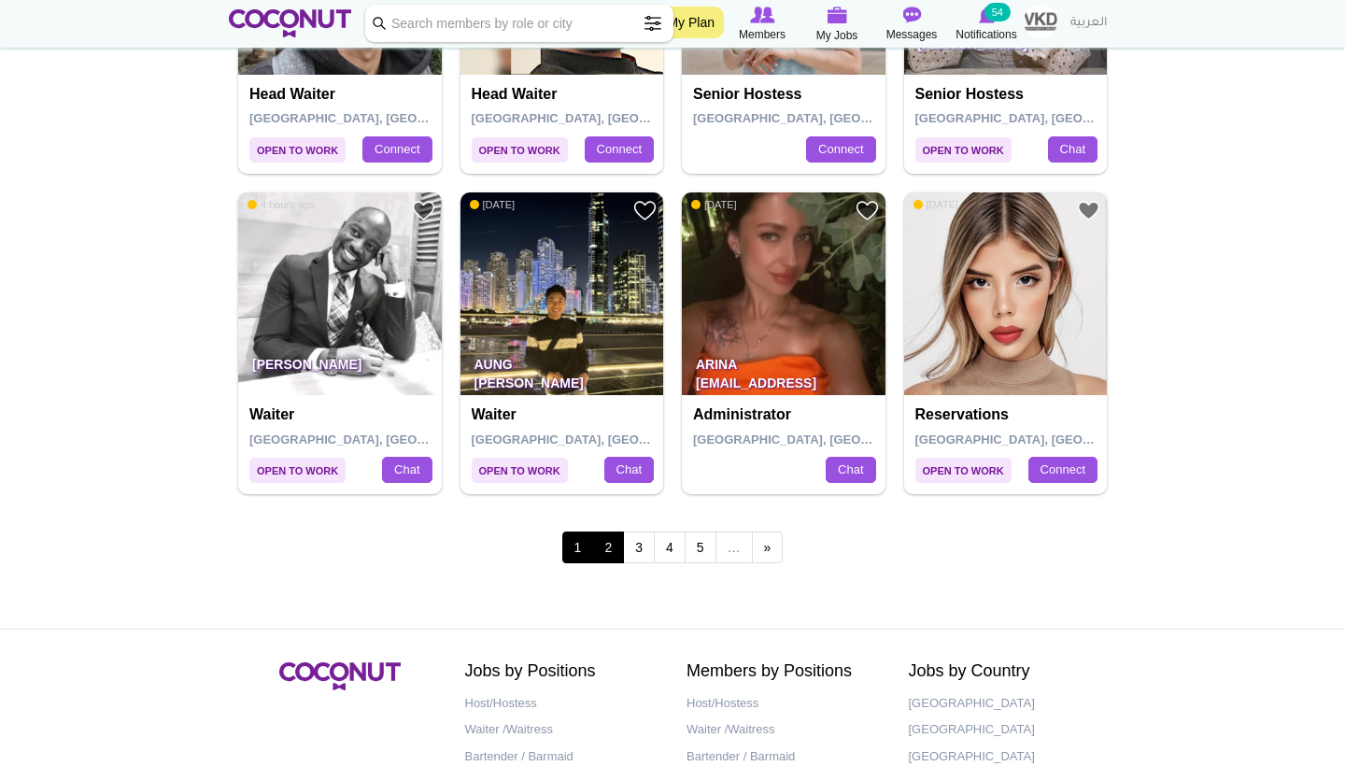
click at [608, 531] on link "2" at bounding box center [608, 547] width 32 height 32
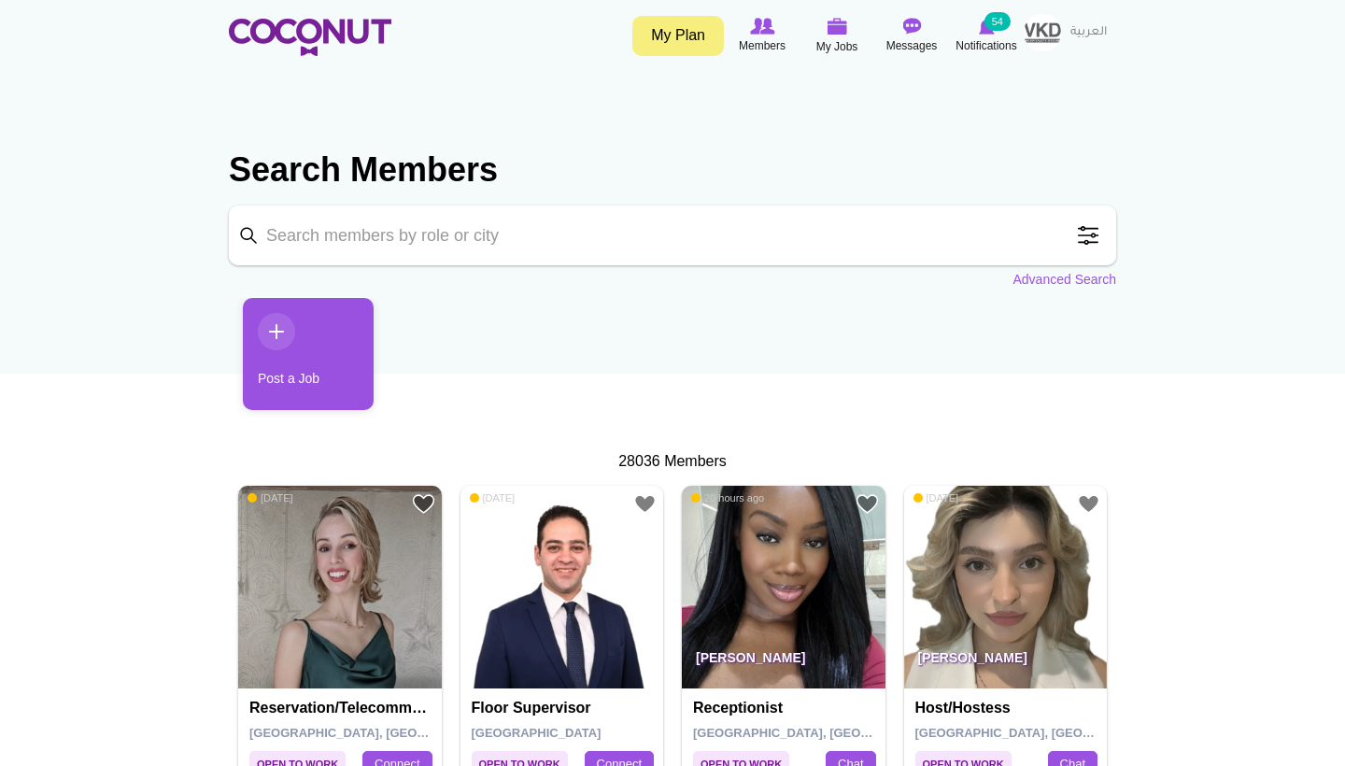
click at [602, 218] on input "Keyword" at bounding box center [672, 235] width 887 height 60
paste input "[PERSON_NAME]"
type input "[PERSON_NAME]"
click button "Search" at bounding box center [0, 0] width 0 height 0
click at [601, 249] on input "[PERSON_NAME]" at bounding box center [672, 235] width 887 height 60
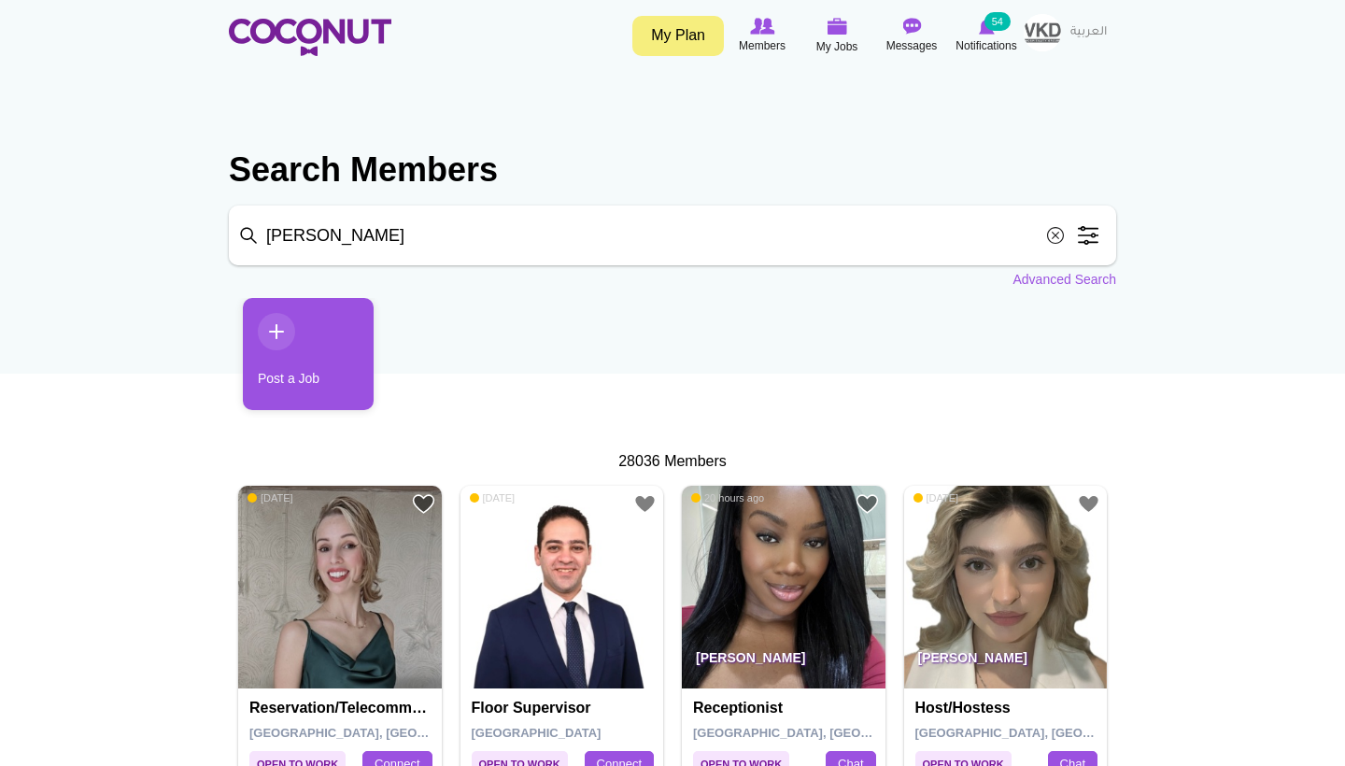
click button "Search" at bounding box center [0, 0] width 0 height 0
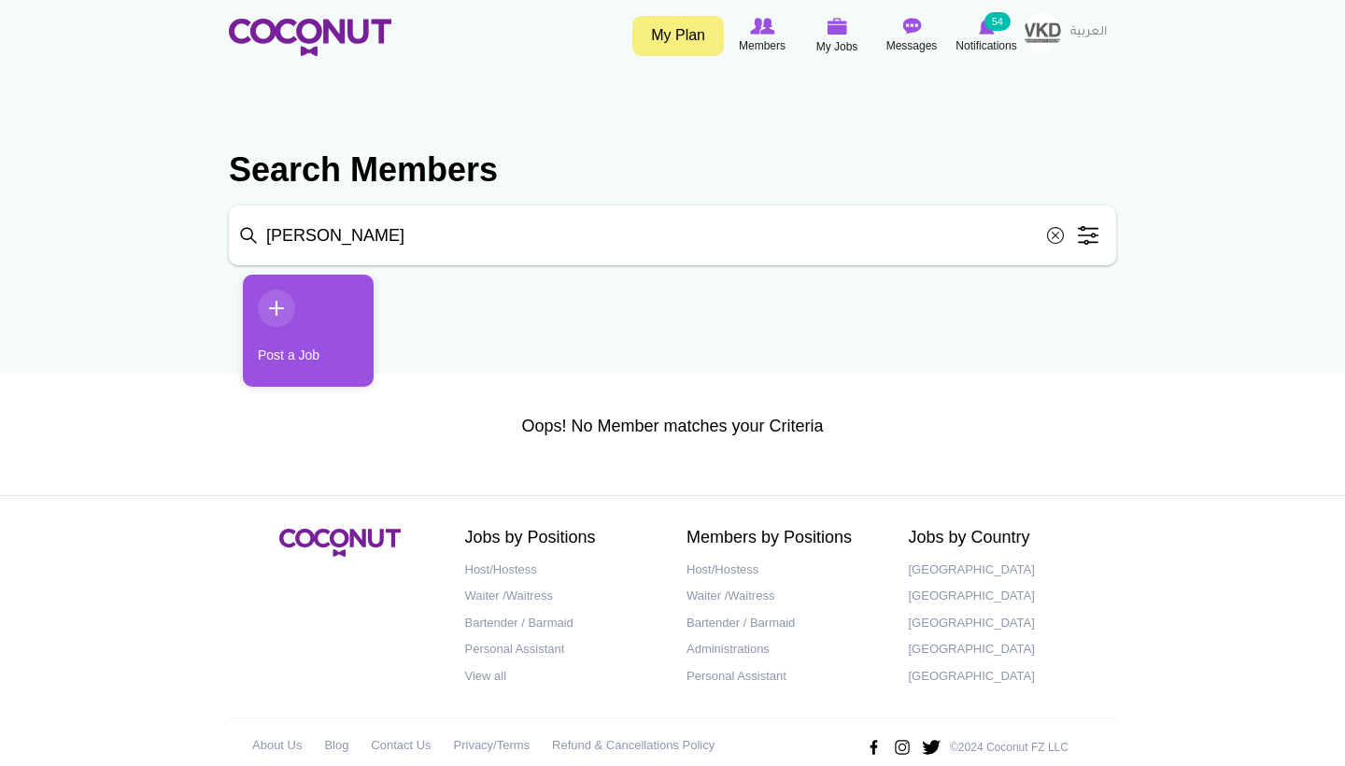
click at [450, 240] on input "[PERSON_NAME]" at bounding box center [672, 235] width 887 height 60
drag, startPoint x: 450, startPoint y: 240, endPoint x: 269, endPoint y: 240, distance: 181.2
click at [269, 240] on input "[PERSON_NAME]" at bounding box center [672, 235] width 887 height 60
paste input "Aruna Karki"
type input "Aruna Karki"
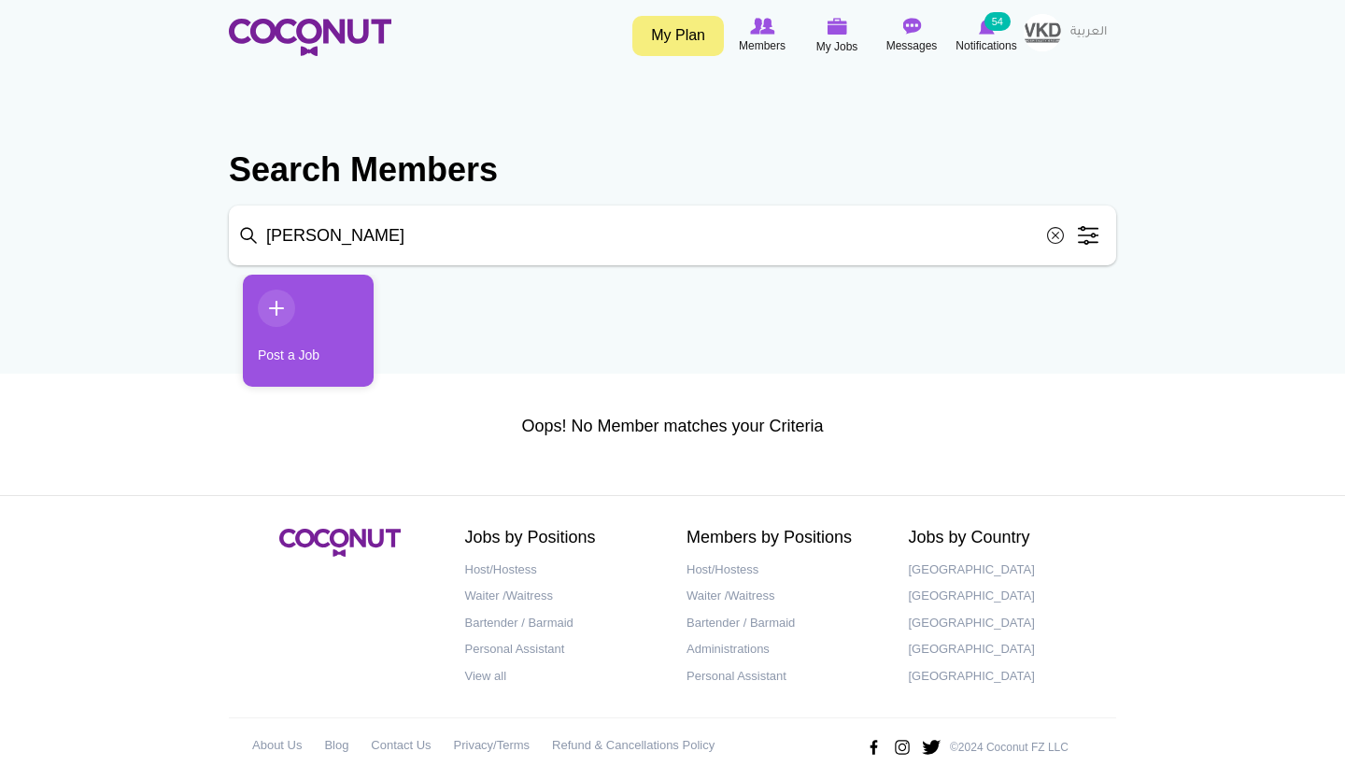
click button "Search" at bounding box center [0, 0] width 0 height 0
